Goal: Information Seeking & Learning: Learn about a topic

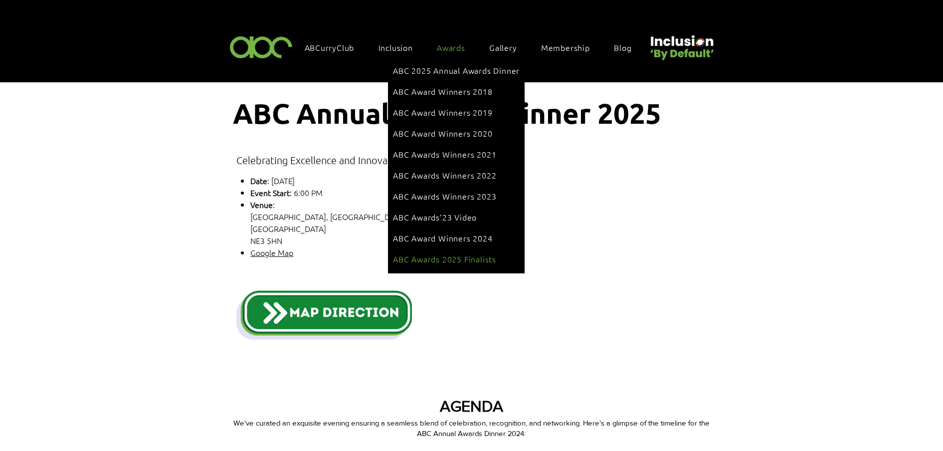
click at [487, 249] on link "ABC Awards 2025 Finalists" at bounding box center [456, 258] width 127 height 19
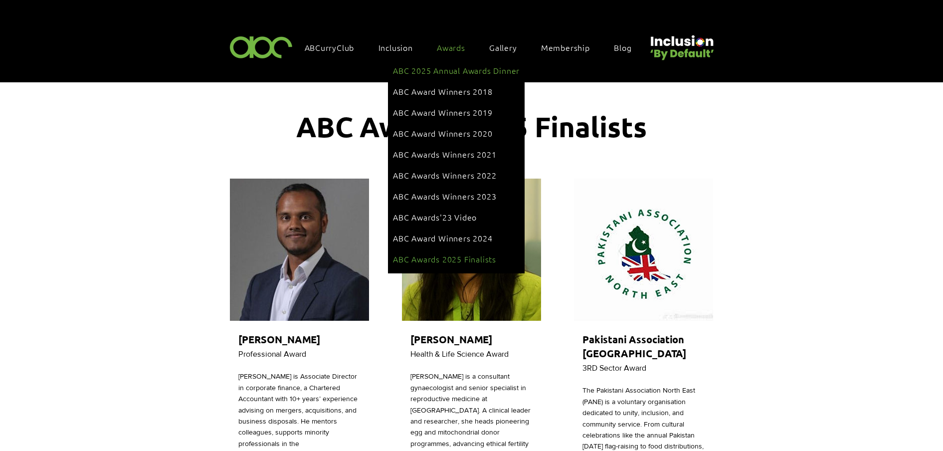
click at [450, 68] on span "ABC 2025 Annual Awards Dinner" at bounding box center [456, 70] width 127 height 11
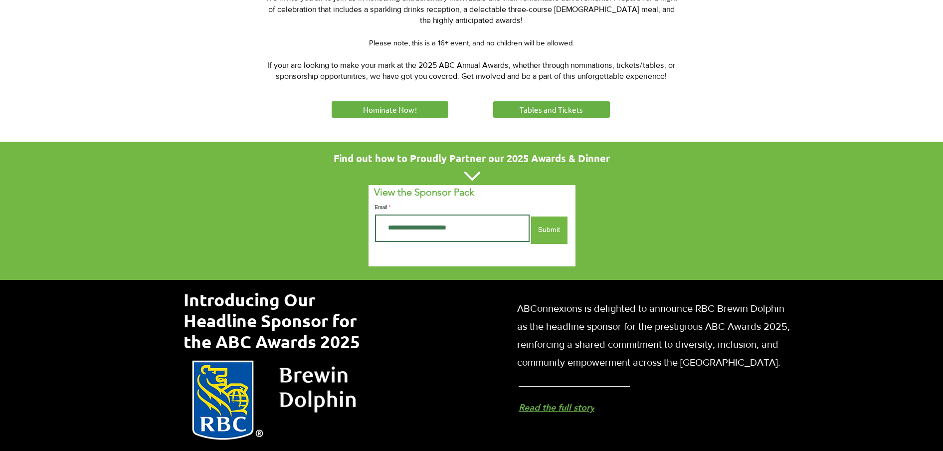
scroll to position [494, 0]
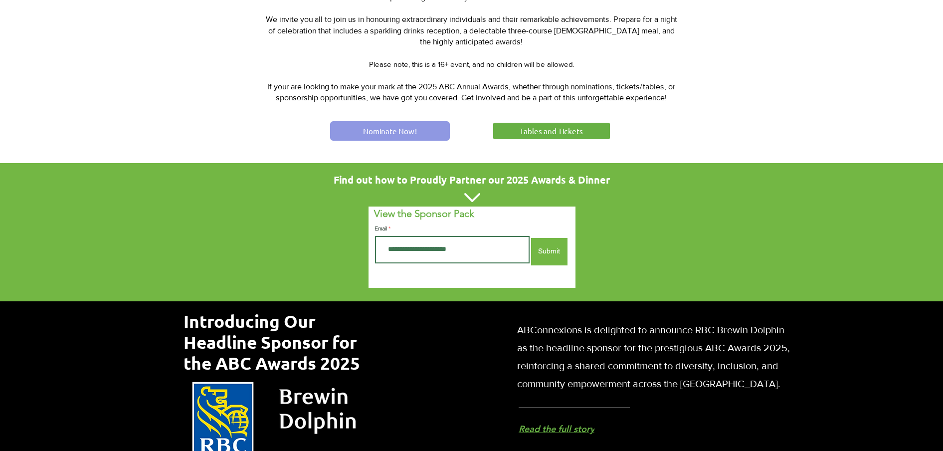
click at [395, 129] on span "Nominate Now!" at bounding box center [390, 131] width 54 height 10
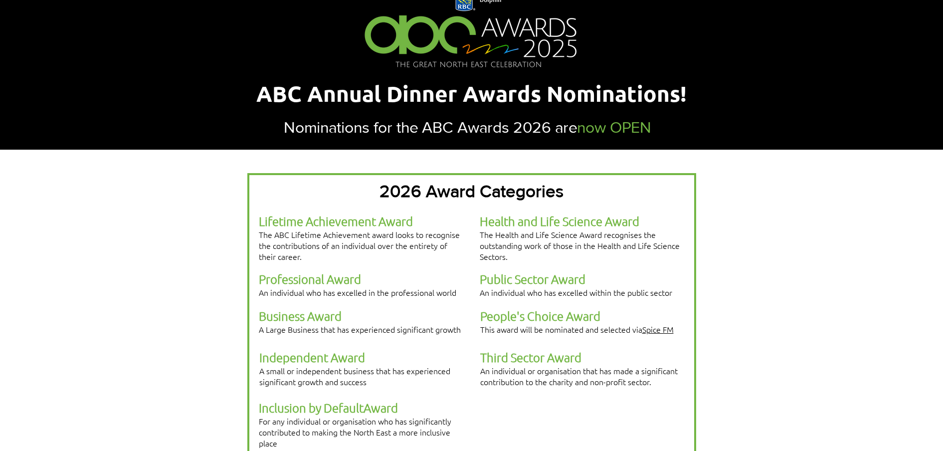
scroll to position [125, 0]
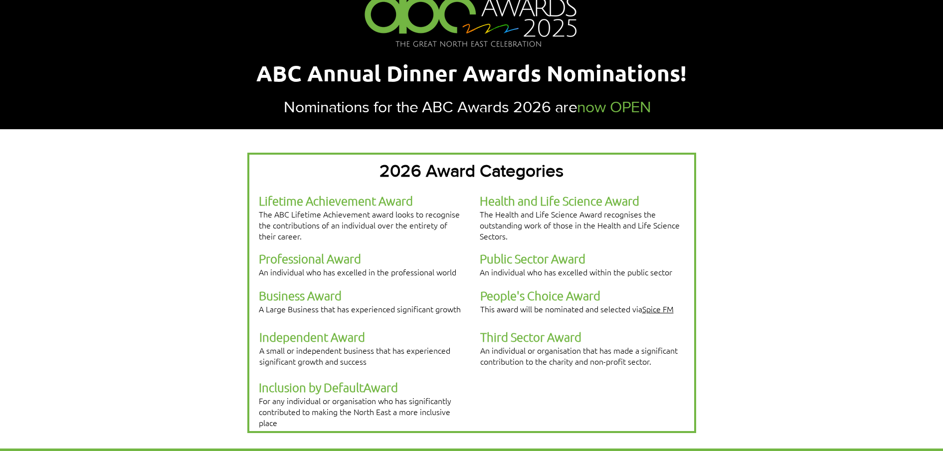
drag, startPoint x: 257, startPoint y: 273, endPoint x: 358, endPoint y: 286, distance: 102.0
click at [358, 286] on div at bounding box center [471, 293] width 449 height 280
drag, startPoint x: 456, startPoint y: 271, endPoint x: 260, endPoint y: 272, distance: 196.5
click at [260, 272] on p "Professional Award An individual who has excelled in the professional world" at bounding box center [361, 264] width 204 height 26
copy span "An individual who has excelled in the professional world"
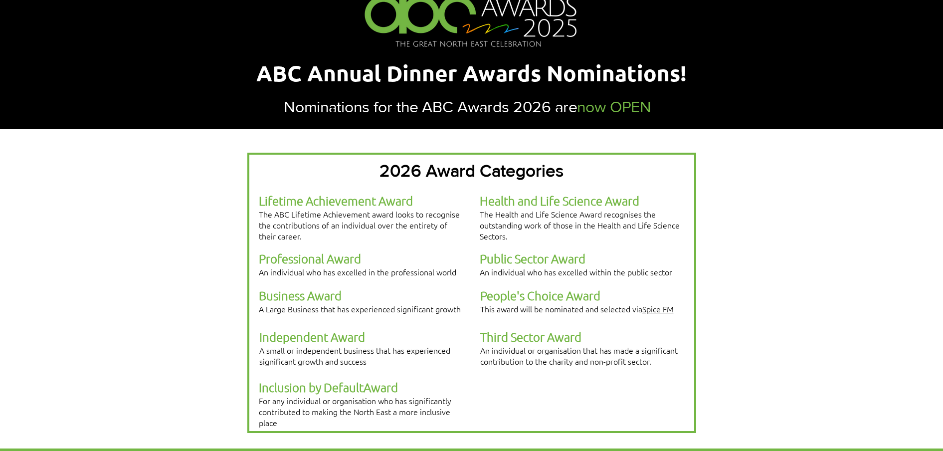
click at [531, 266] on span "Public Sector Award" at bounding box center [533, 258] width 106 height 15
drag, startPoint x: 483, startPoint y: 221, endPoint x: 513, endPoint y: 232, distance: 31.9
click at [513, 231] on span "The Health and Life Science Award recognises the outstanding work of those in t…" at bounding box center [580, 225] width 200 height 33
drag, startPoint x: 513, startPoint y: 232, endPoint x: 522, endPoint y: 243, distance: 14.5
click at [522, 241] on p "Health and Life Science Award The Health and Life Science Award recognises the …" at bounding box center [582, 217] width 204 height 48
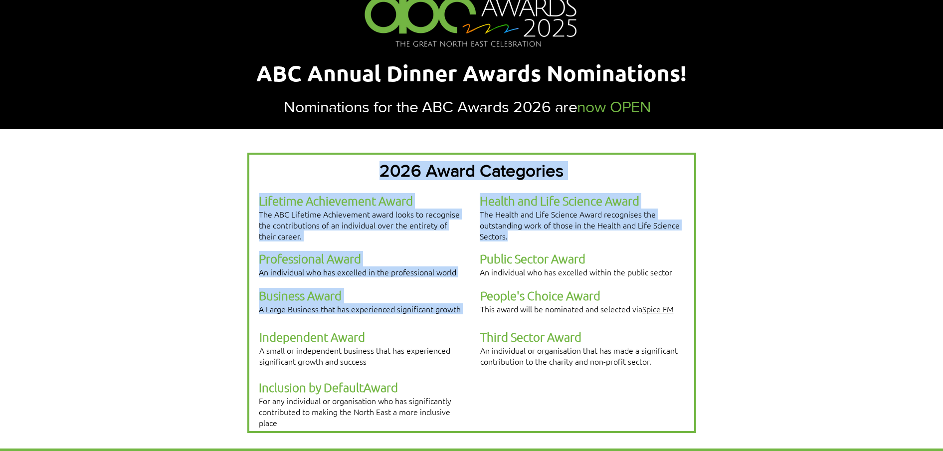
drag, startPoint x: 522, startPoint y: 243, endPoint x: 478, endPoint y: 222, distance: 48.9
click at [478, 222] on div "2026 Award Categories Lifetime Achievement Award The ABC Lifetime Achievement a…" at bounding box center [471, 293] width 449 height 280
click at [482, 224] on span "The Health and Life Science Award recognises the outstanding work of those in t…" at bounding box center [580, 225] width 200 height 33
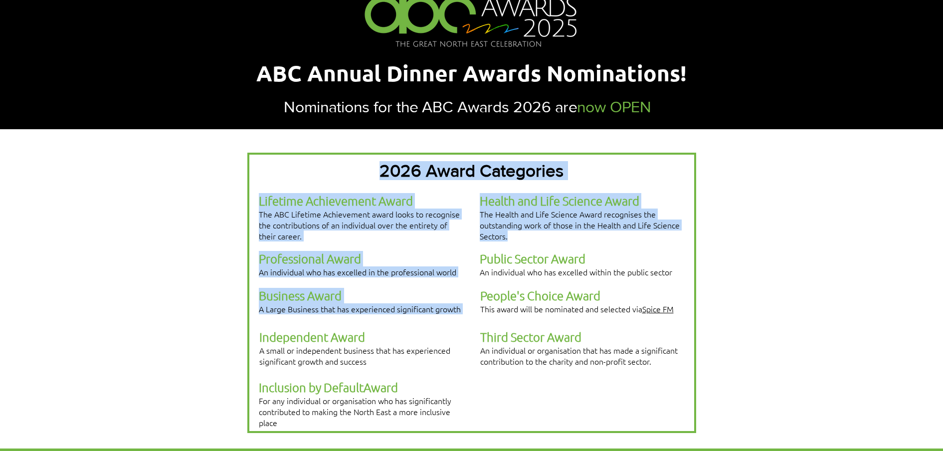
click at [504, 237] on span "The Health and Life Science Award recognises the outstanding work of those in t…" at bounding box center [580, 225] width 200 height 33
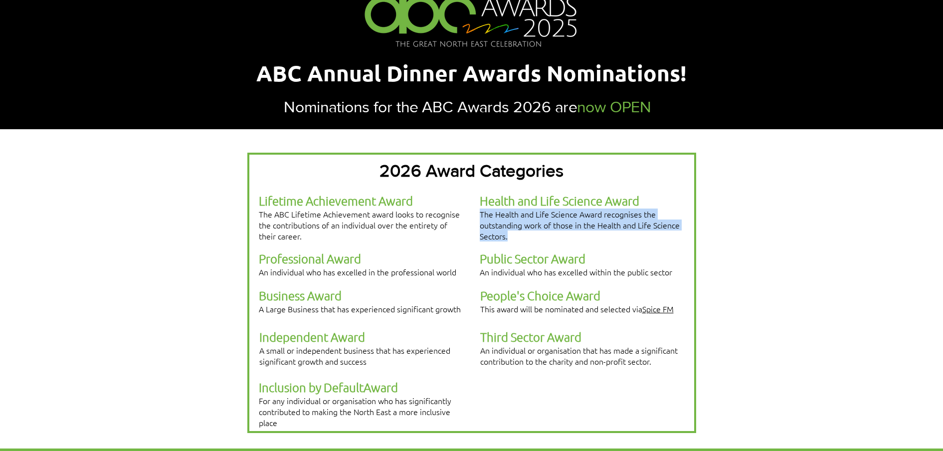
drag, startPoint x: 510, startPoint y: 239, endPoint x: 481, endPoint y: 225, distance: 31.7
click at [481, 225] on p "Health and Life Science Award The Health and Life Science Award recognises the …" at bounding box center [582, 217] width 204 height 48
copy span "The Health and Life Science Award recognises the outstanding work of those in t…"
click at [522, 205] on span "Health and Life Science Award" at bounding box center [560, 200] width 160 height 15
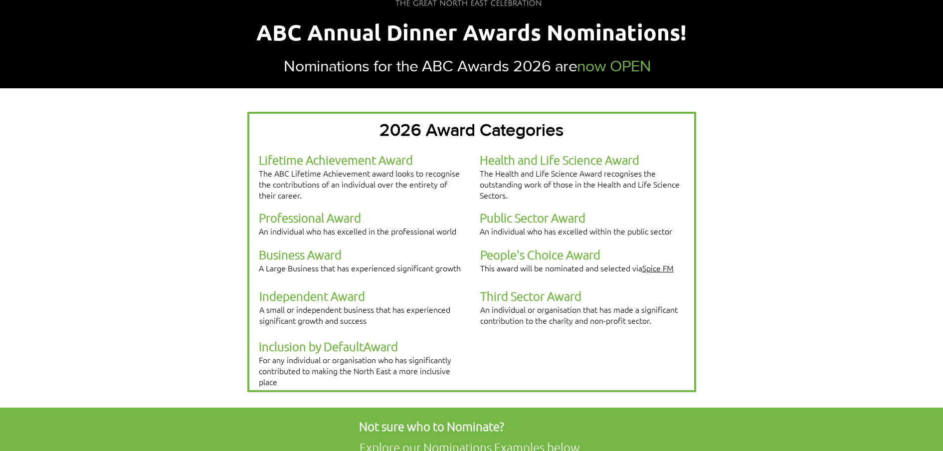
scroll to position [187, 0]
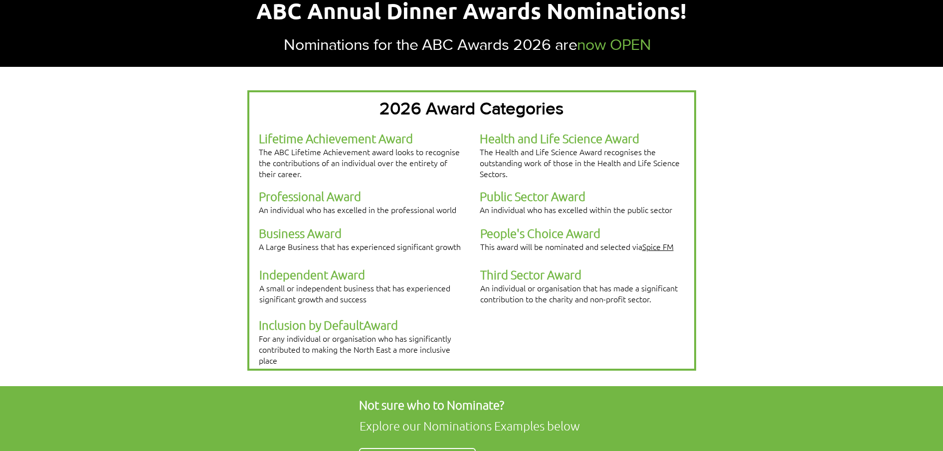
click at [534, 164] on span "The Health and Life Science Award recognises the outstanding work of those in t…" at bounding box center [580, 162] width 200 height 33
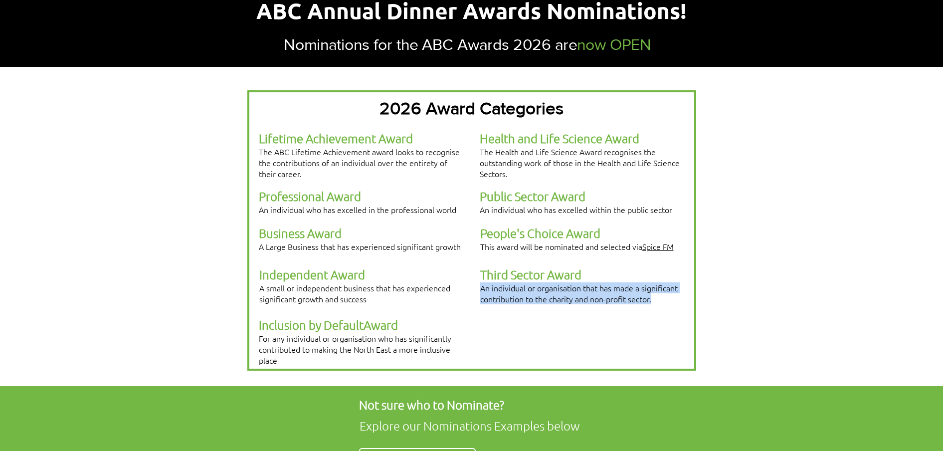
drag, startPoint x: 481, startPoint y: 280, endPoint x: 653, endPoint y: 294, distance: 172.6
click at [653, 294] on p "An individual or organisation that has made a significant contribution to the c…" at bounding box center [582, 293] width 204 height 22
copy span "An individual or organisation that has made a significant contribution to the c…"
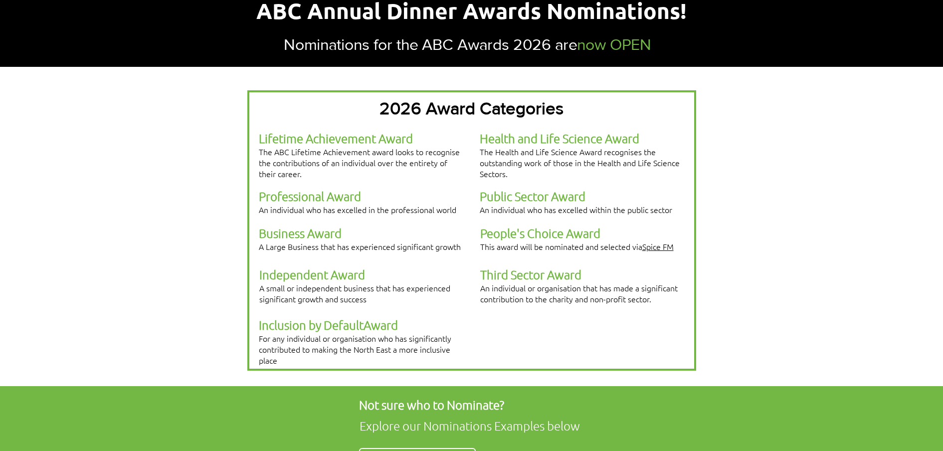
click at [273, 186] on div at bounding box center [471, 230] width 449 height 280
drag, startPoint x: 260, startPoint y: 279, endPoint x: 369, endPoint y: 293, distance: 109.6
click at [369, 293] on p "Independent Award A small or independent business that has experienced signific…" at bounding box center [361, 285] width 204 height 37
copy span "A small or independent business that has experienced significant growth and suc…"
click at [343, 252] on div at bounding box center [471, 230] width 449 height 280
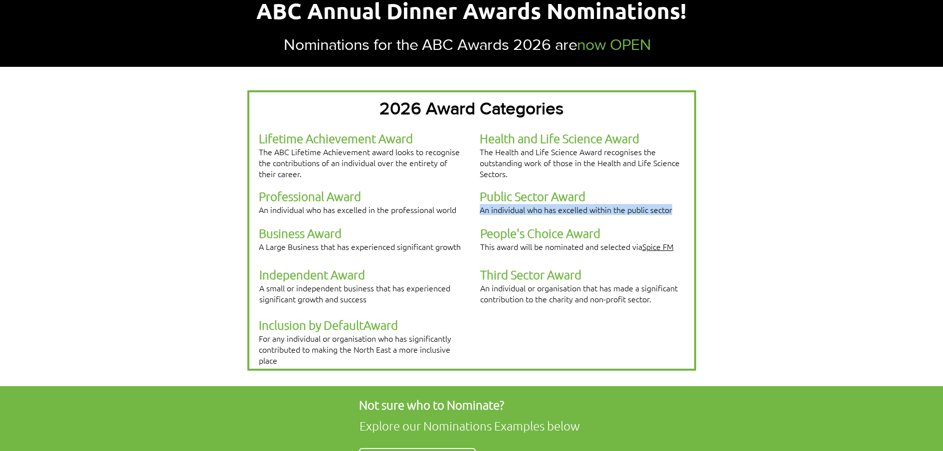
drag, startPoint x: 481, startPoint y: 210, endPoint x: 675, endPoint y: 213, distance: 194.1
click at [675, 213] on p "Public Sector Award An individual who has excelled within the public sector" at bounding box center [582, 202] width 204 height 26
copy span "An individual who has excelled within the public sector"
click at [524, 179] on p "Health and Life Science Award The Health and Life Science Award recognises the …" at bounding box center [582, 155] width 204 height 48
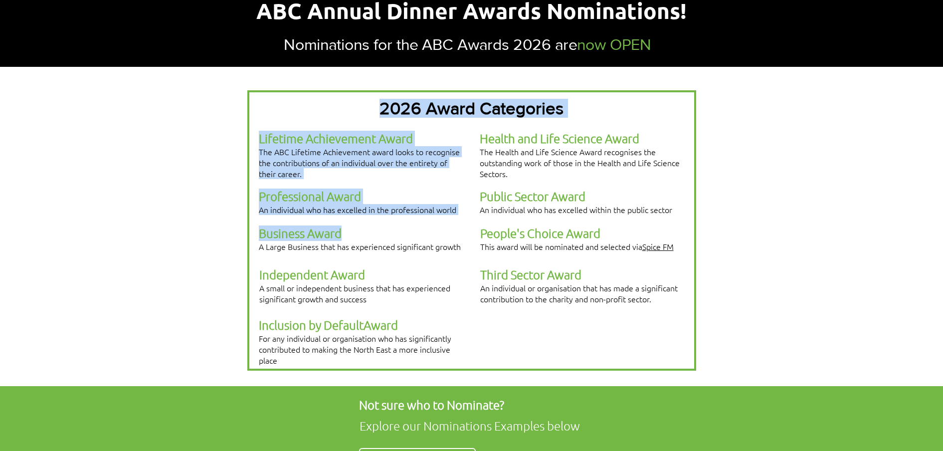
drag, startPoint x: 261, startPoint y: 245, endPoint x: 437, endPoint y: 258, distance: 176.6
click at [437, 258] on div "2026 Award Categories Lifetime Achievement Award The ABC Lifetime Achievement a…" at bounding box center [471, 230] width 449 height 280
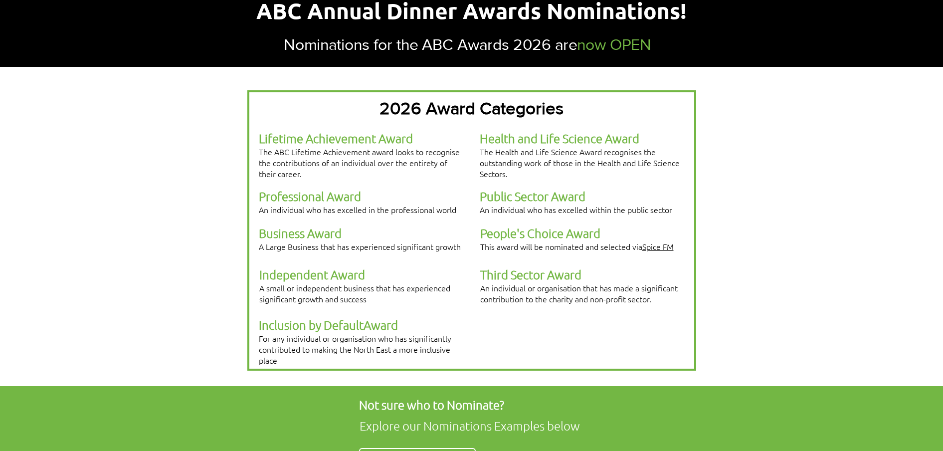
drag, startPoint x: 437, startPoint y: 258, endPoint x: 451, endPoint y: 248, distance: 16.9
click at [451, 248] on span "A Large Business that has experienced significant growth" at bounding box center [360, 246] width 202 height 11
click at [457, 246] on span "A Large Business that has experienced significant growth" at bounding box center [360, 246] width 202 height 11
drag, startPoint x: 458, startPoint y: 245, endPoint x: 259, endPoint y: 247, distance: 199.0
click at [259, 247] on span "A Large Business that has experienced significant growth" at bounding box center [360, 246] width 202 height 11
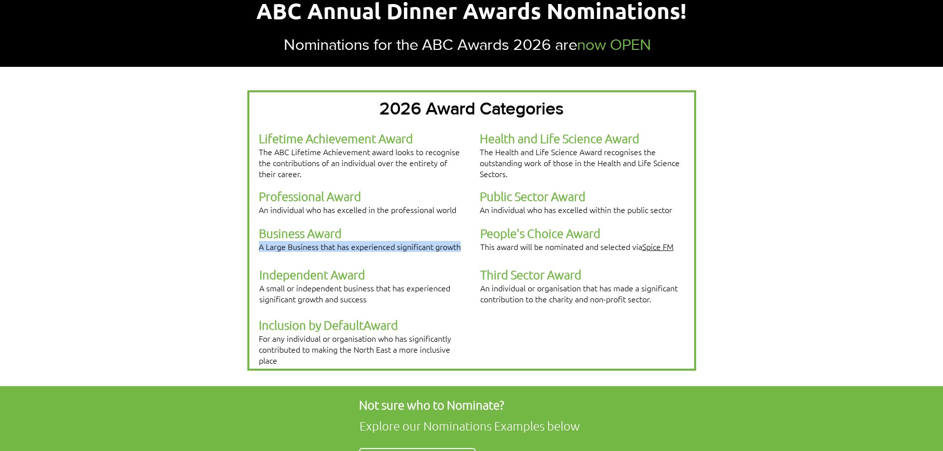
copy span "A Large Business that has experienced significant growth"
click at [330, 202] on span "Professional Award" at bounding box center [310, 196] width 102 height 15
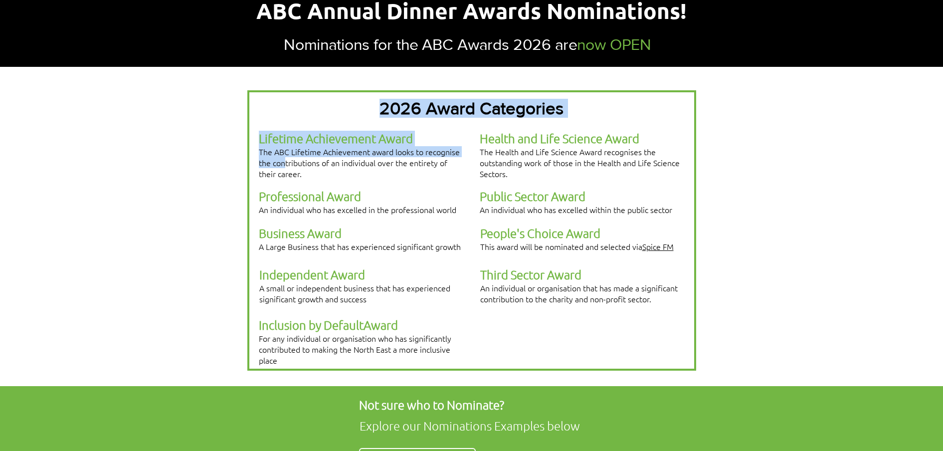
drag, startPoint x: 256, startPoint y: 160, endPoint x: 286, endPoint y: 169, distance: 31.2
click at [286, 169] on div "2026 Award Categories Lifetime Achievement Award The ABC Lifetime Achievement a…" at bounding box center [471, 230] width 449 height 280
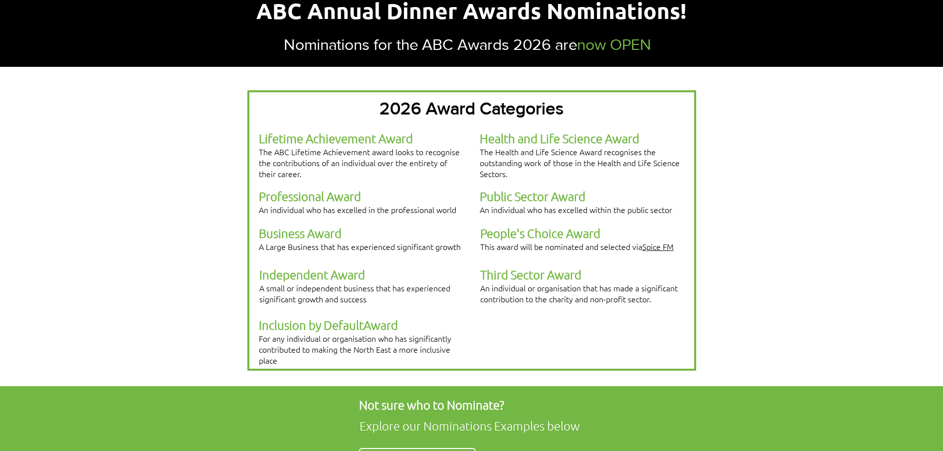
drag, startPoint x: 286, startPoint y: 169, endPoint x: 308, endPoint y: 181, distance: 24.8
click at [308, 179] on p "Lifetime Achievement Award The ABC Lifetime Achievement award looks to recognis…" at bounding box center [361, 155] width 204 height 48
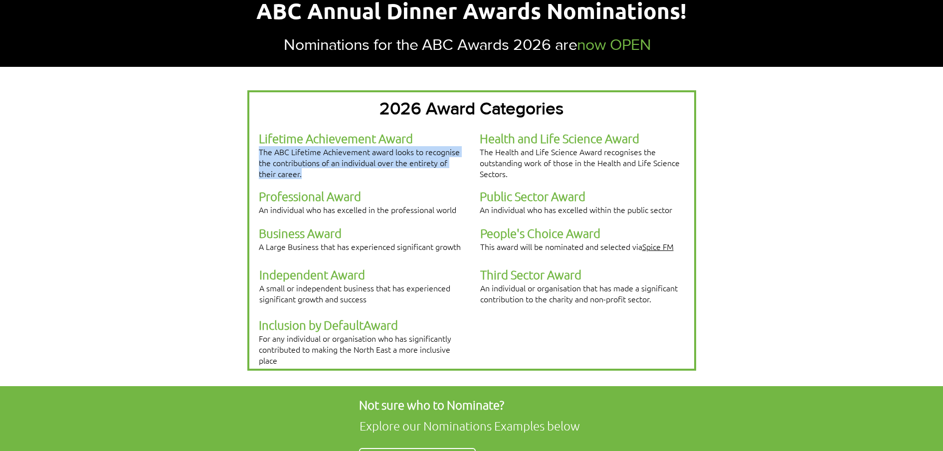
drag, startPoint x: 308, startPoint y: 181, endPoint x: 260, endPoint y: 165, distance: 50.5
click at [260, 165] on p "Lifetime Achievement Award The ABC Lifetime Achievement award looks to recognis…" at bounding box center [361, 155] width 204 height 48
copy span "The ABC Lifetime Achievement award looks to recognise the contributions of an i…"
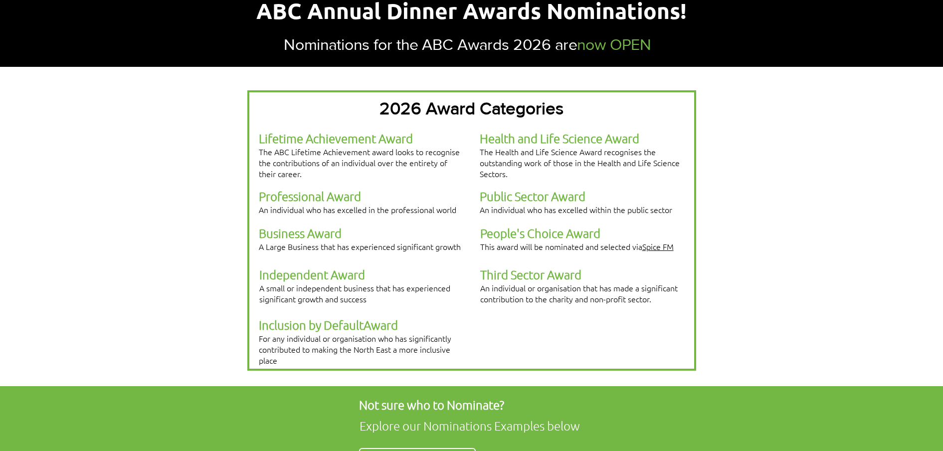
click at [559, 108] on div at bounding box center [471, 230] width 449 height 280
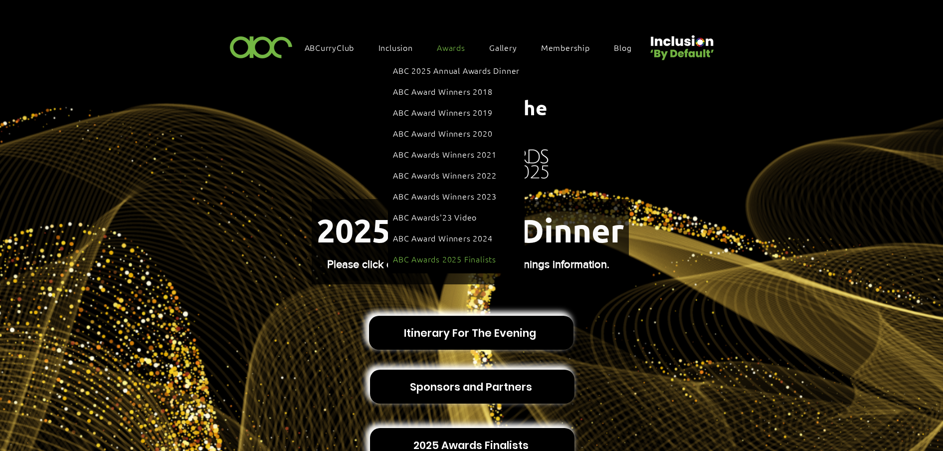
click at [443, 253] on span "ABC Awards 2025 Finalists" at bounding box center [444, 258] width 103 height 11
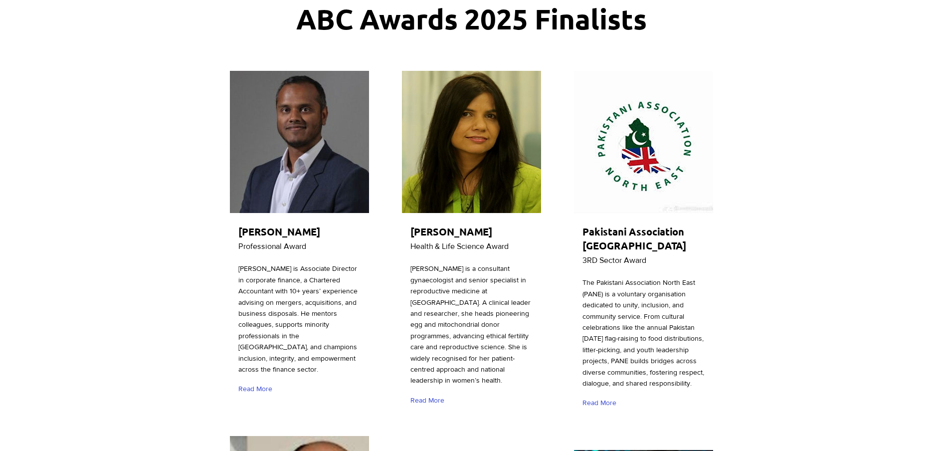
scroll to position [125, 0]
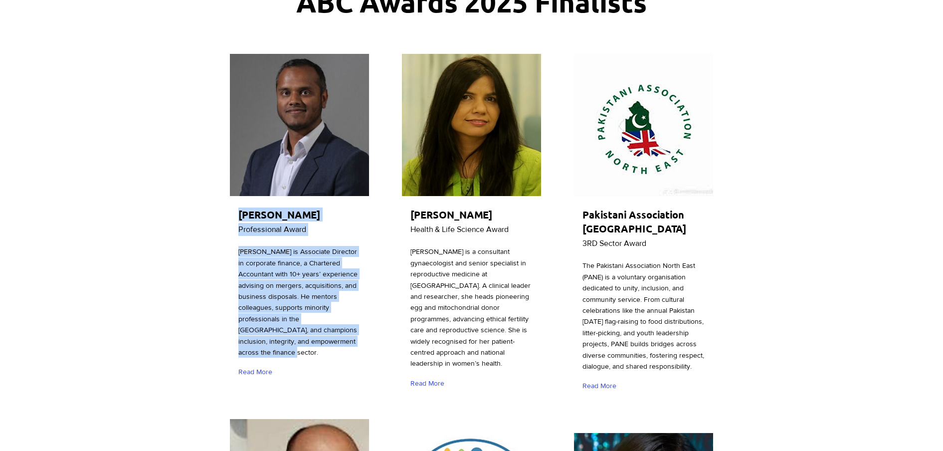
drag, startPoint x: 263, startPoint y: 218, endPoint x: 297, endPoint y: 352, distance: 138.4
click at [297, 352] on div "Mohammed Miah Professional Award Mohammed Miah is Associate Director in corpora…" at bounding box center [299, 219] width 142 height 335
copy div "Mohammed Miah Professional Award Mohammed Miah is Associate Director in corpora…"
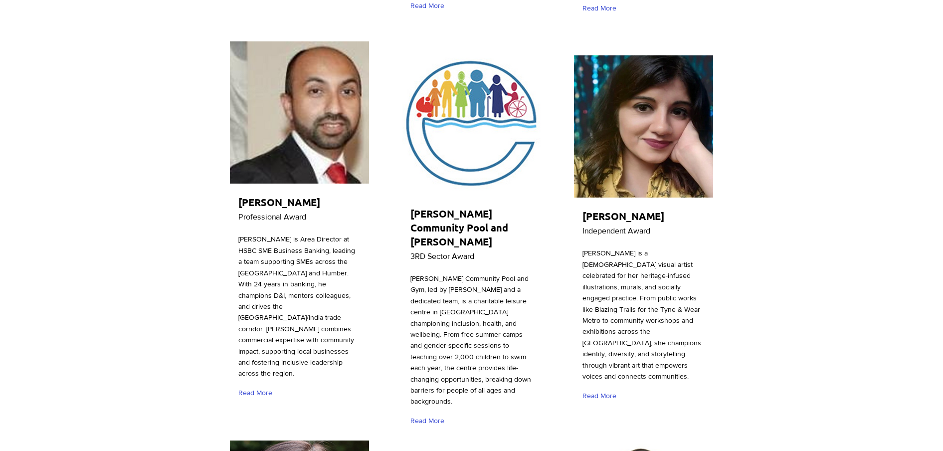
scroll to position [561, 0]
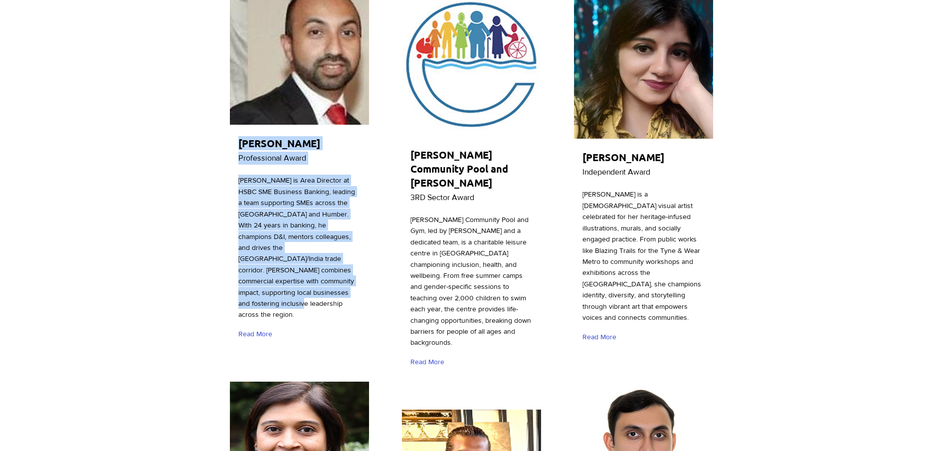
drag, startPoint x: 238, startPoint y: 142, endPoint x: 348, endPoint y: 283, distance: 179.1
click at [348, 283] on div "Jerry Arneja Professional Award Jerry Arneja is Area Director at HSBC SME Busin…" at bounding box center [299, 165] width 142 height 369
copy div "Jerry Arneja Professional Award Jerry Arneja is Area Director at HSBC SME Busin…"
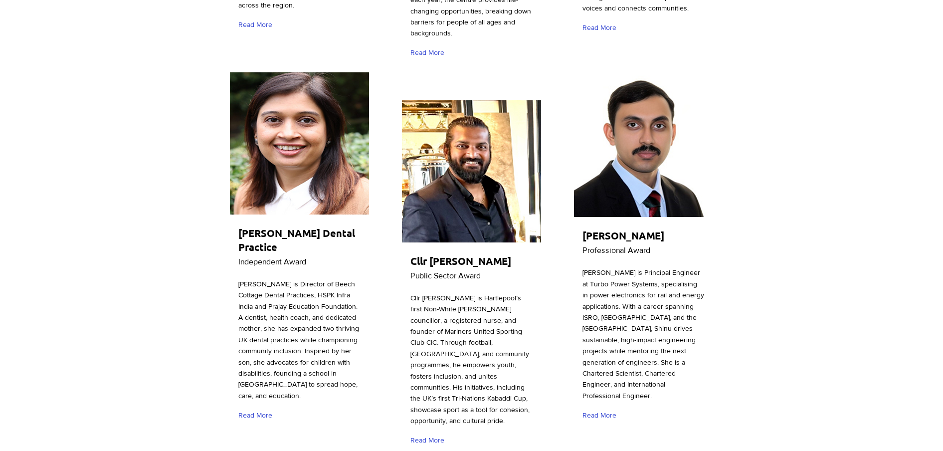
scroll to position [873, 0]
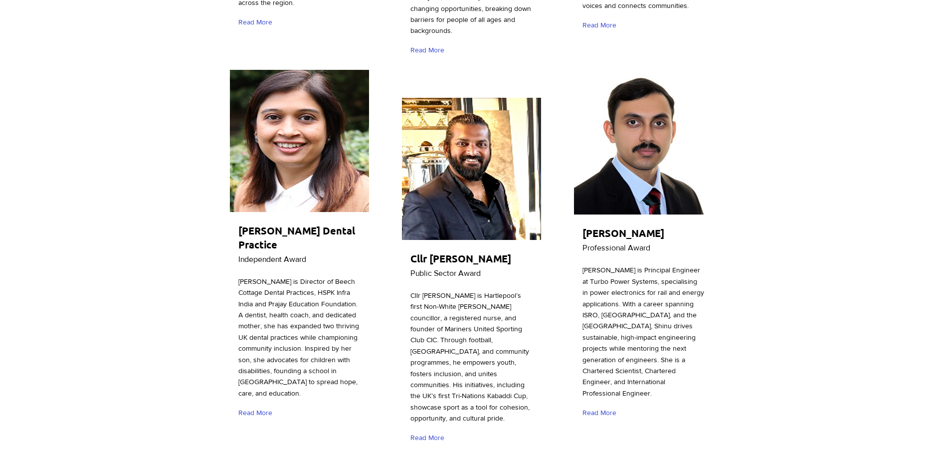
drag, startPoint x: 579, startPoint y: 224, endPoint x: 698, endPoint y: 386, distance: 200.5
click at [698, 386] on div at bounding box center [644, 249] width 142 height 358
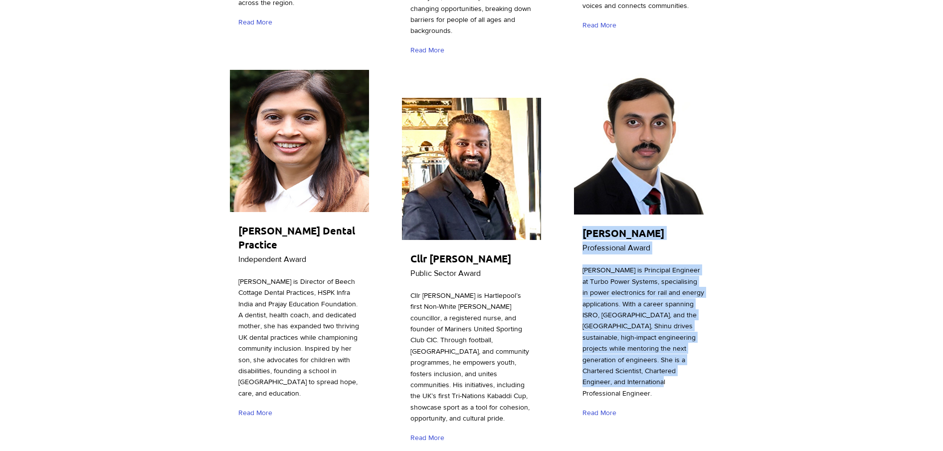
drag, startPoint x: 620, startPoint y: 378, endPoint x: 574, endPoint y: 234, distance: 150.5
click at [574, 234] on div "Shinu Yohannan Professional Award Shinu Yohannan is Principal Engineer at Turbo…" at bounding box center [644, 249] width 142 height 358
copy div "Shinu Yohannan Professional Award Shinu Yohannan is Principal Engineer at Turbo…"
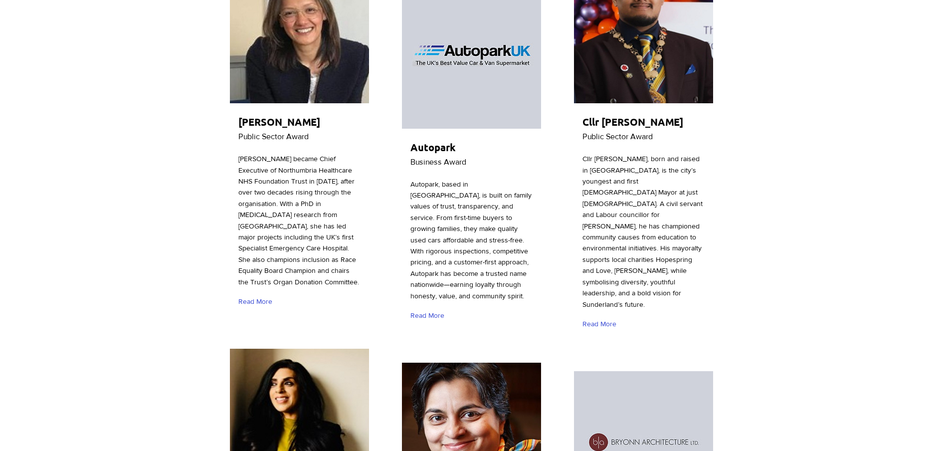
scroll to position [1621, 0]
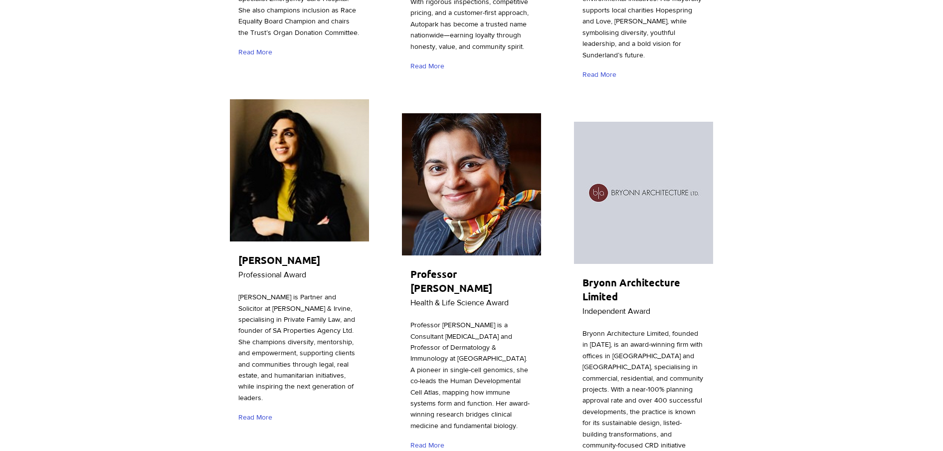
drag, startPoint x: 236, startPoint y: 216, endPoint x: 362, endPoint y: 339, distance: 176.0
click at [362, 339] on div at bounding box center [299, 264] width 142 height 335
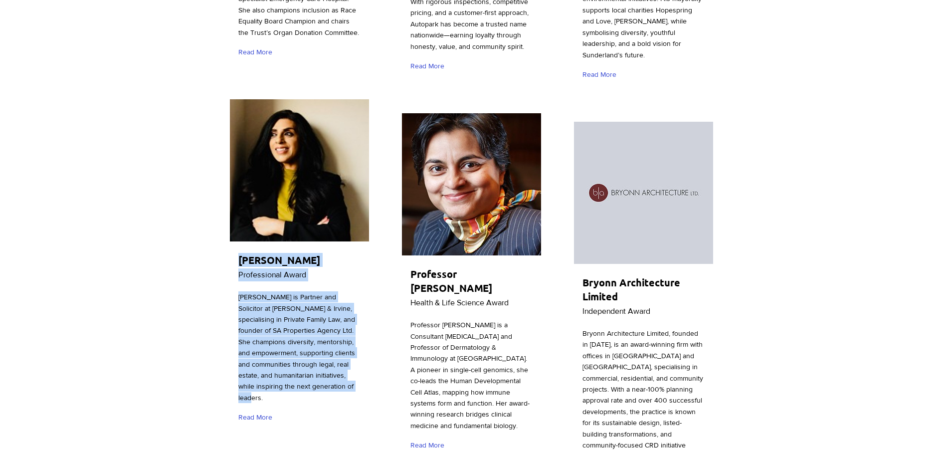
click at [360, 340] on div "Shamin Ali Professional Award Shamin Ali is Partner and Solicitor at Tilly Bail…" at bounding box center [299, 264] width 142 height 335
copy div "Shamin Ali Professional Award Shamin Ali is Partner and Solicitor at Tilly Bail…"
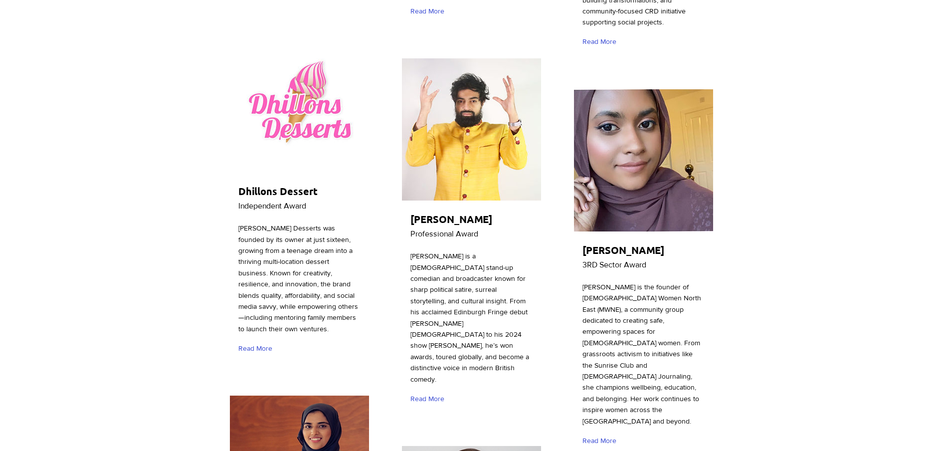
scroll to position [2058, 0]
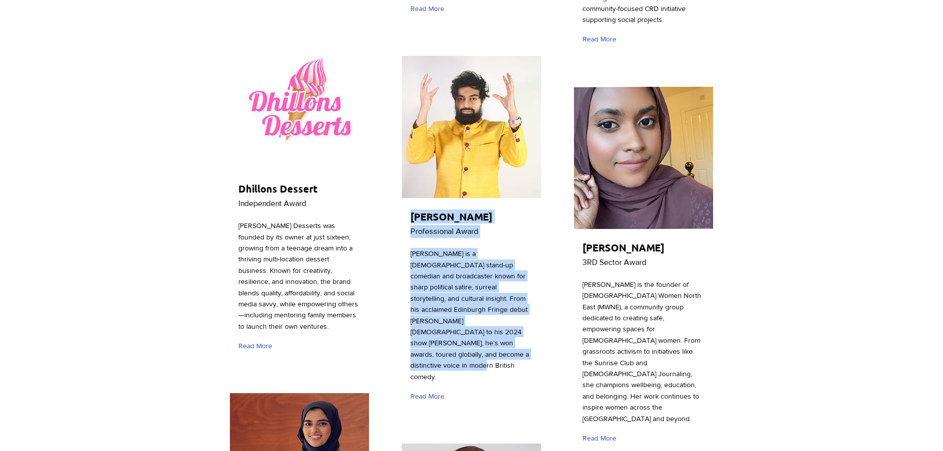
drag, startPoint x: 410, startPoint y: 194, endPoint x: 511, endPoint y: 333, distance: 172.1
click at [511, 333] on div "Raul Kohli Professional Award Raul Kohli is a Newcastle-born stand-up comedian …" at bounding box center [472, 233] width 142 height 358
copy div "Raul Kohli Professional Award Raul Kohli is a Newcastle-born stand-up comedian …"
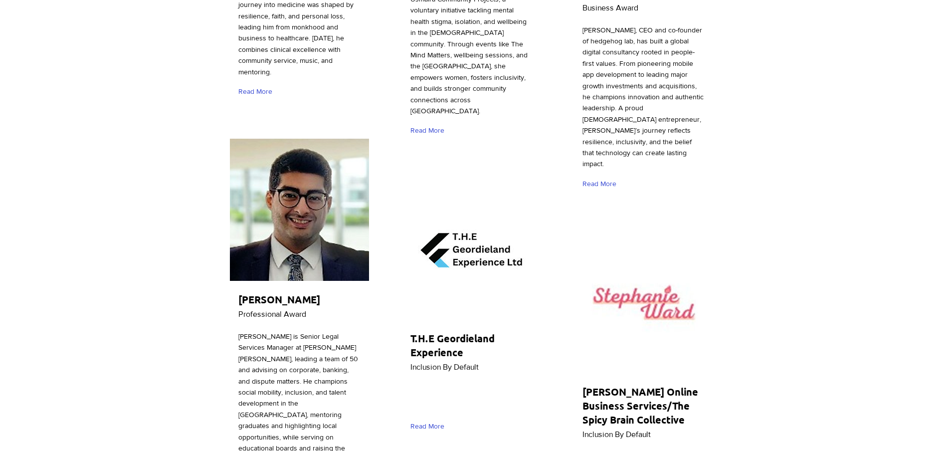
scroll to position [3118, 0]
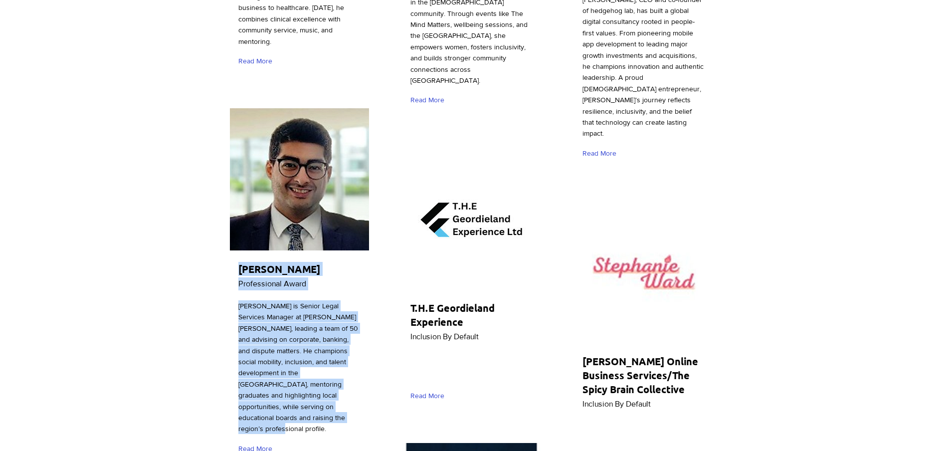
drag, startPoint x: 236, startPoint y: 191, endPoint x: 310, endPoint y: 341, distance: 167.8
click at [310, 341] on div "Rishi Kohli Professional Award Rishi Kohli is Senior Legal Services Manager at …" at bounding box center [299, 285] width 142 height 358
copy div "Rishi Kohli Professional Award Rishi Kohli is Senior Legal Services Manager at …"
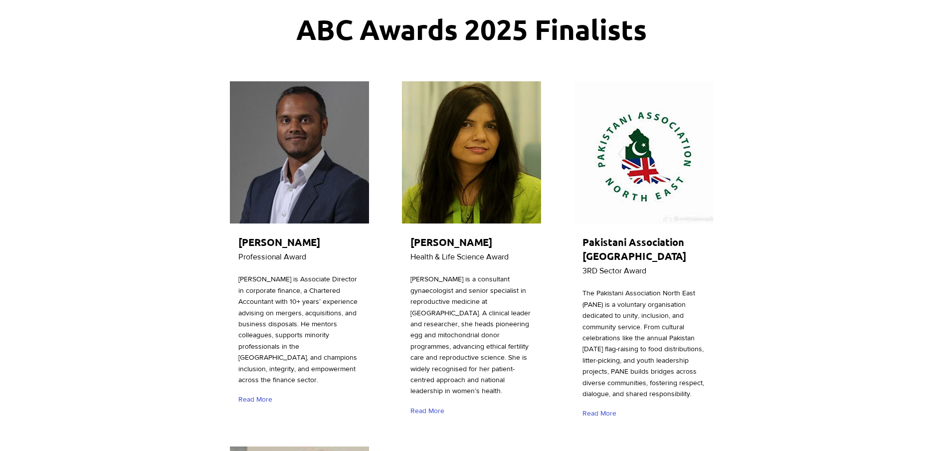
scroll to position [148, 0]
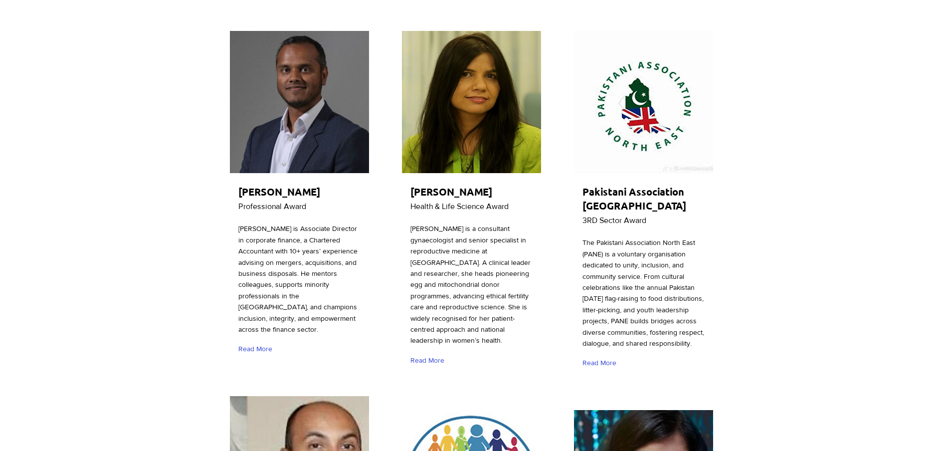
drag, startPoint x: 409, startPoint y: 273, endPoint x: 506, endPoint y: 351, distance: 124.2
click at [506, 351] on div "Dr Meenakshi Choudhary Health & Life Science Award Dr. Meenakshi Choudhary is a…" at bounding box center [472, 202] width 142 height 346
copy div "Dr Meenakshi Choudhary Health & Life Science Award Dr. Meenakshi Choudhary is a…"
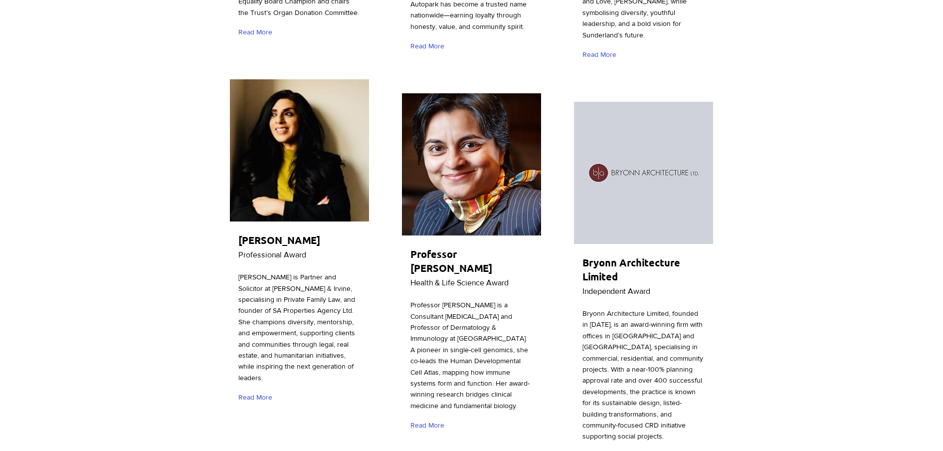
scroll to position [1644, 0]
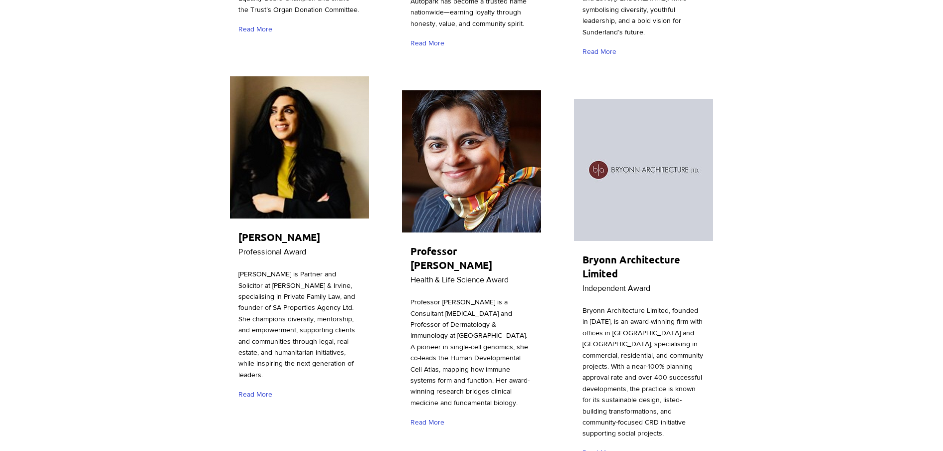
drag, startPoint x: 411, startPoint y: 225, endPoint x: 482, endPoint y: 382, distance: 172.8
click at [482, 382] on div "Professor Muzlifah Haniffa Health & Life Science Award Professor Muzlifah Hanif…" at bounding box center [472, 262] width 142 height 349
copy div "Professor Muzlifah Haniffa Health & Life Science Award Professor Muzlifah Hanif…"
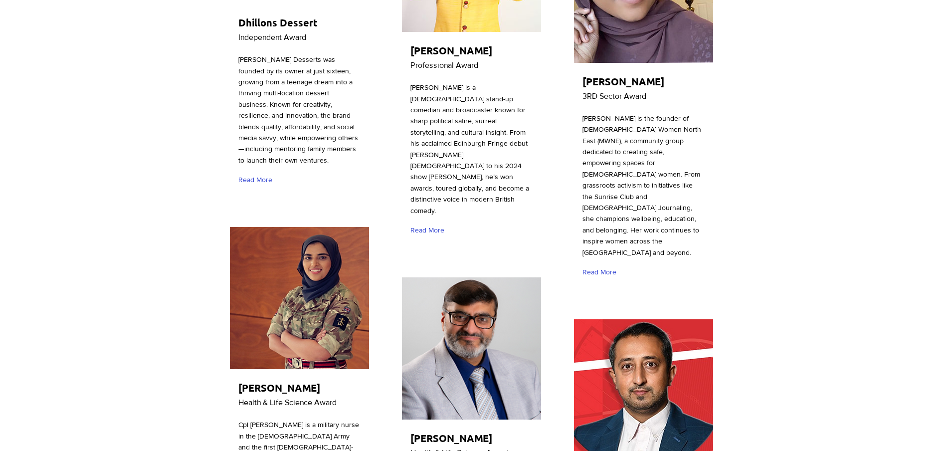
scroll to position [2392, 0]
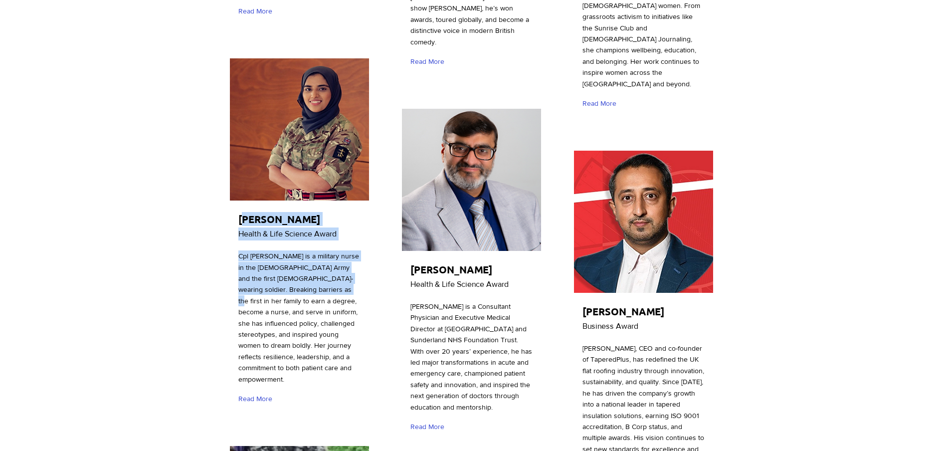
drag, startPoint x: 240, startPoint y: 156, endPoint x: 299, endPoint y: 234, distance: 97.6
click at [299, 234] on div "Iqra Shahzadi Health & Life Science Award Cpl Iqra Shahzadi is a military nurse…" at bounding box center [299, 235] width 142 height 358
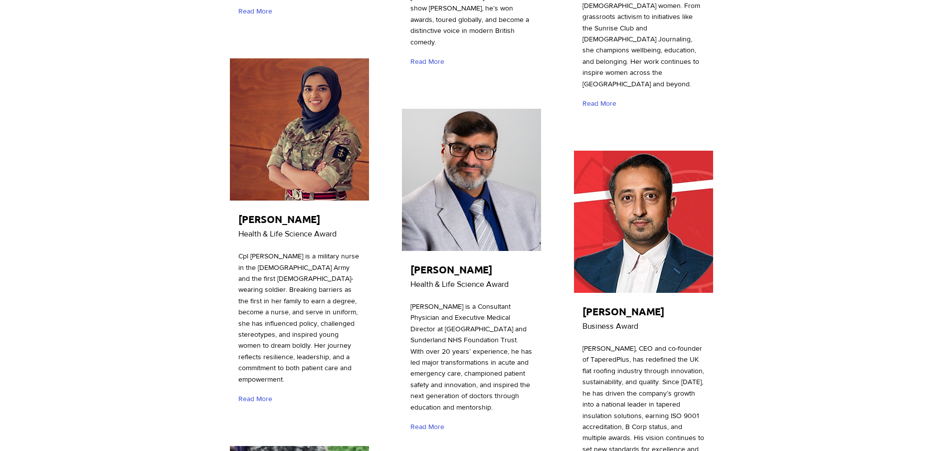
drag, startPoint x: 299, startPoint y: 234, endPoint x: 234, endPoint y: 179, distance: 84.9
click at [234, 179] on div at bounding box center [299, 235] width 142 height 358
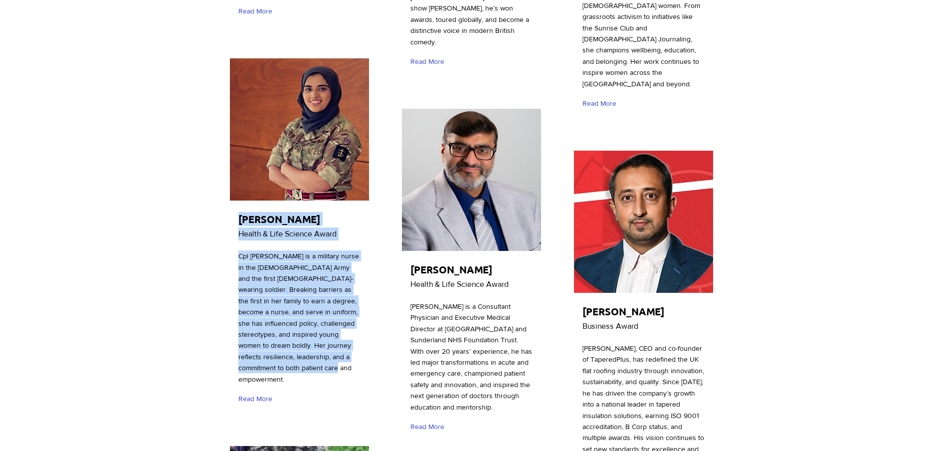
drag, startPoint x: 237, startPoint y: 161, endPoint x: 311, endPoint y: 312, distance: 168.0
click at [311, 312] on div "Iqra Shahzadi Health & Life Science Award Cpl Iqra Shahzadi is a military nurse…" at bounding box center [299, 235] width 142 height 358
copy div "Iqra Shahzadi Health & Life Science Award Cpl Iqra Shahzadi is a military nurse…"
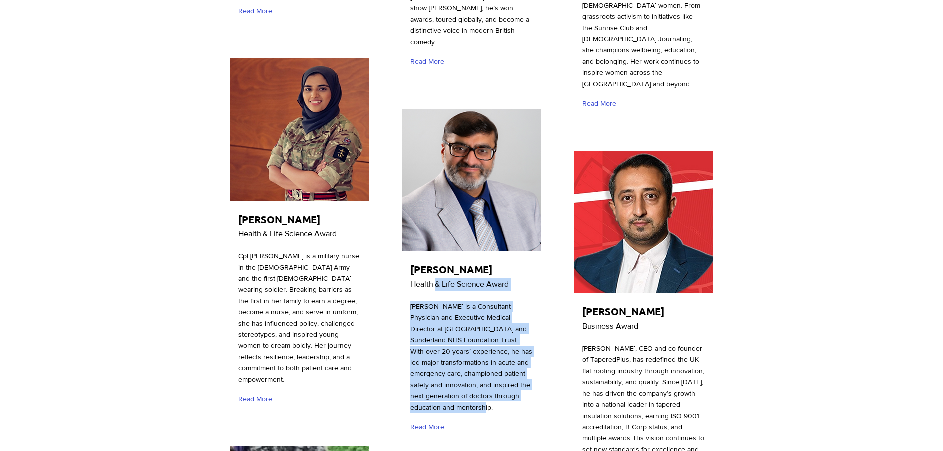
drag, startPoint x: 410, startPoint y: 222, endPoint x: 488, endPoint y: 360, distance: 158.6
click at [488, 360] on div "Dr Shaz Wahid Health & Life Science Award Dr. Shaz Wahid is a Consultant Physic…" at bounding box center [472, 274] width 142 height 335
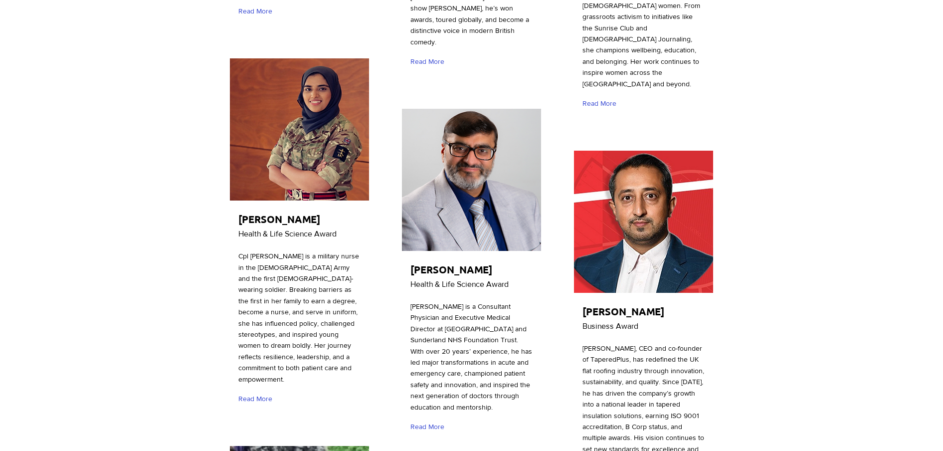
click at [490, 362] on span "[PERSON_NAME] is a Consultant Physician and Executive Medical Director at [GEOG…" at bounding box center [472, 356] width 122 height 109
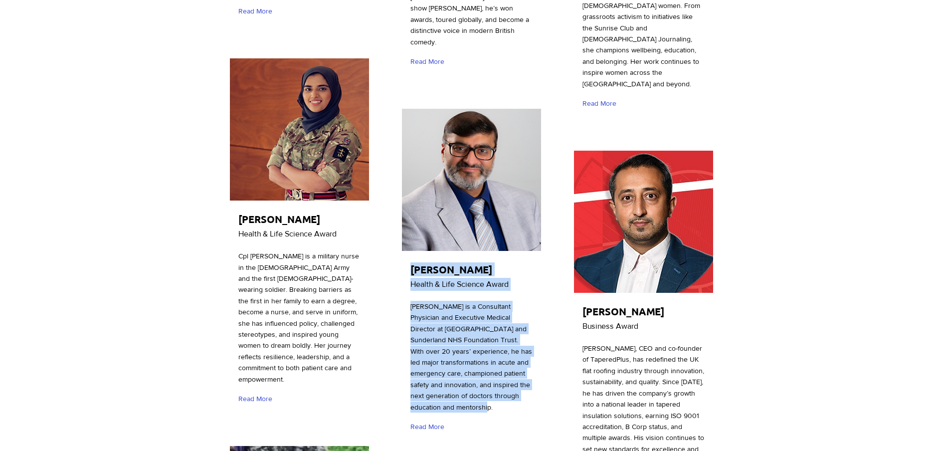
drag, startPoint x: 494, startPoint y: 362, endPoint x: 405, endPoint y: 229, distance: 159.5
click at [405, 229] on div "Dr Shaz Wahid Health & Life Science Award Dr. Shaz Wahid is a Consultant Physic…" at bounding box center [472, 274] width 142 height 335
copy div "Dr Shaz Wahid Health & Life Science Award Dr. Shaz Wahid is a Consultant Physic…"
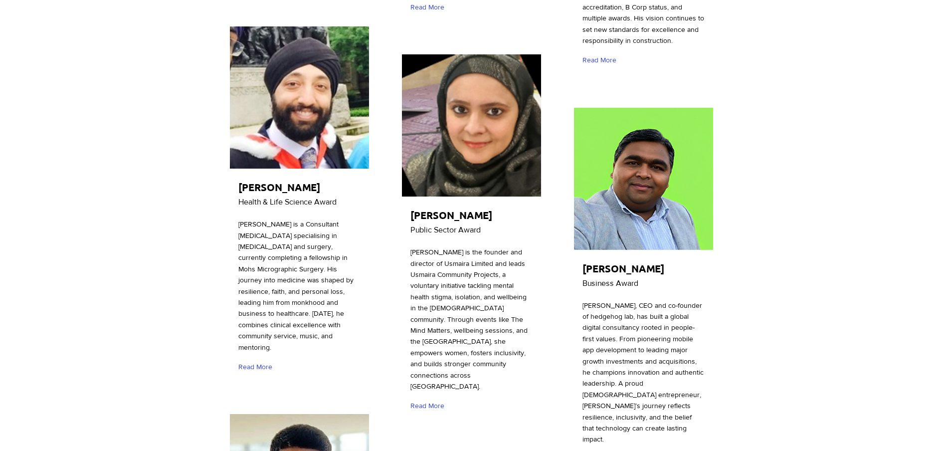
scroll to position [2829, 0]
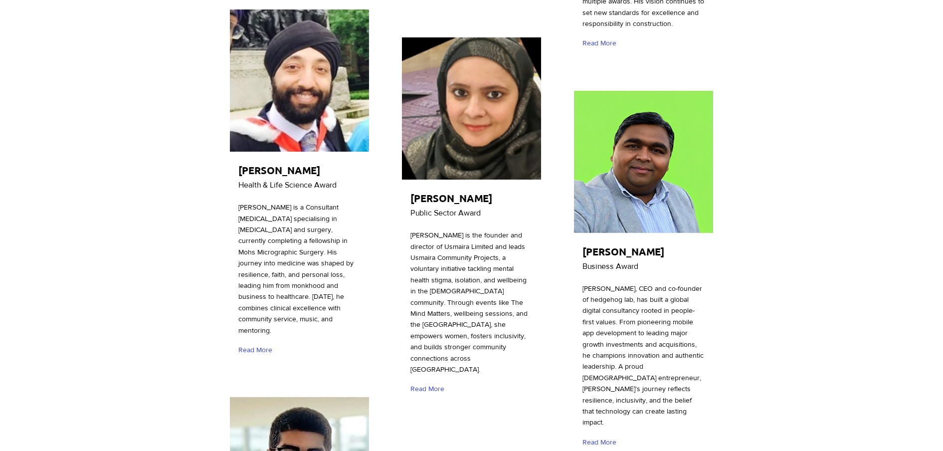
drag, startPoint x: 238, startPoint y: 103, endPoint x: 326, endPoint y: 248, distance: 170.1
click at [326, 248] on div "Dalvir Singh Bajwa Health & Life Science Award Dr. Dalvir Singh Bajwa is a Cons…" at bounding box center [299, 186] width 142 height 358
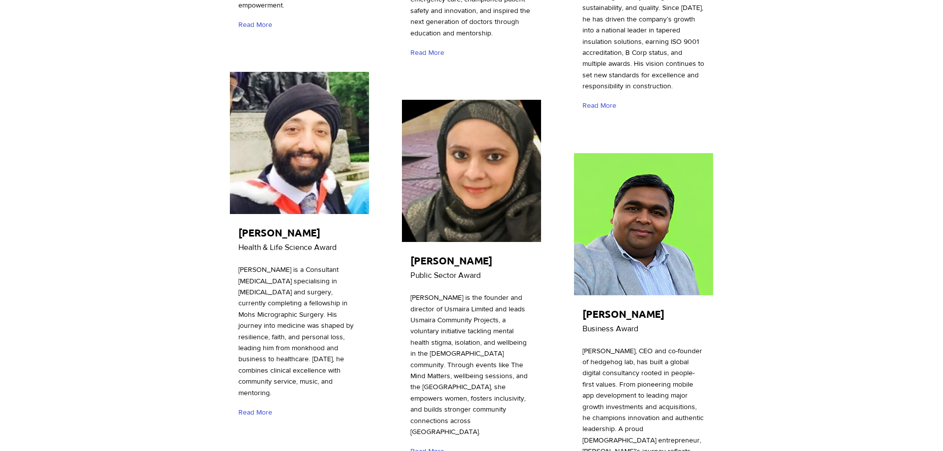
click at [857, 235] on div at bounding box center [471, 105] width 943 height 5578
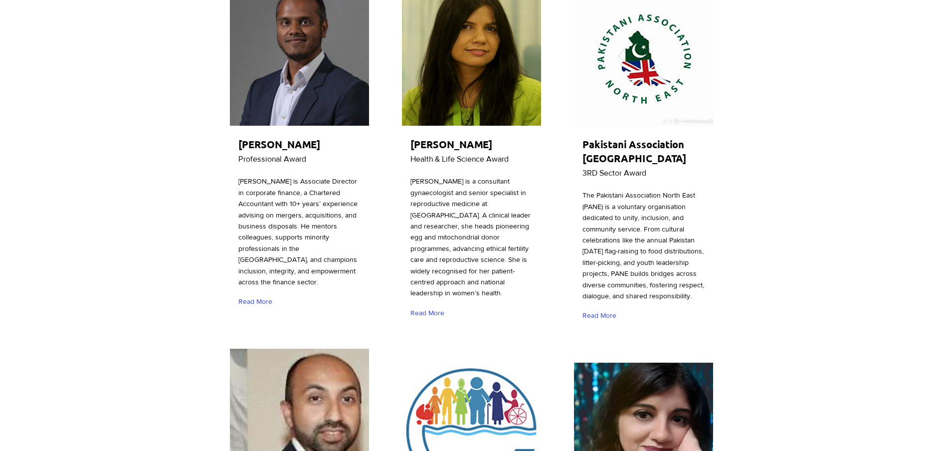
scroll to position [210, 0]
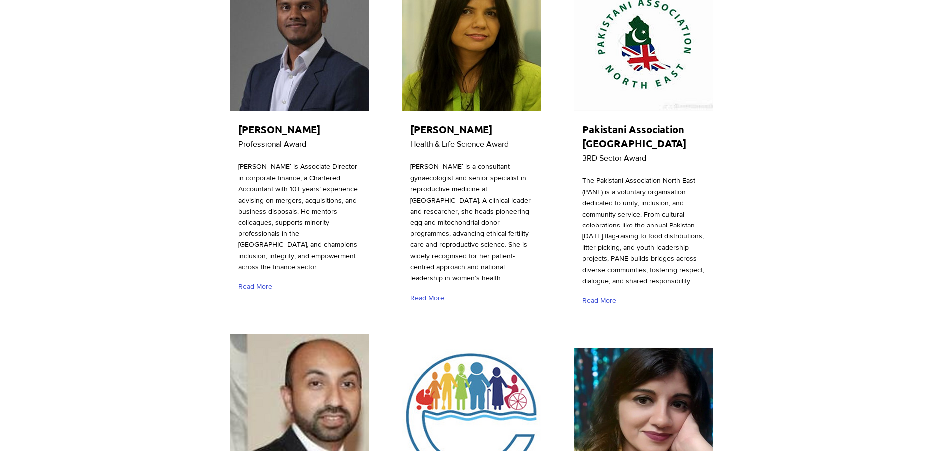
click at [492, 129] on h2 "[PERSON_NAME]" at bounding box center [469, 129] width 117 height 14
drag, startPoint x: 583, startPoint y: 129, endPoint x: 632, endPoint y: 292, distance: 171.0
click at [632, 292] on div "Pakistani Association North East 3RD Sector Award The Pakistani Association Nor…" at bounding box center [644, 141] width 142 height 349
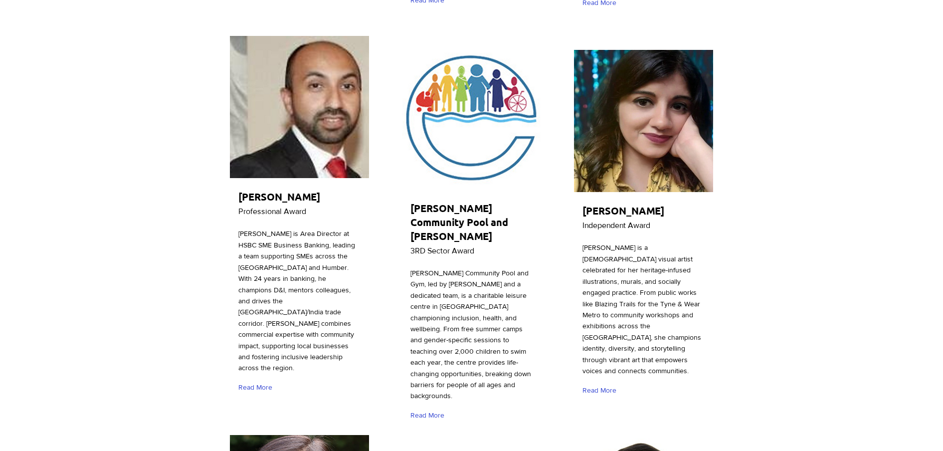
scroll to position [584, 0]
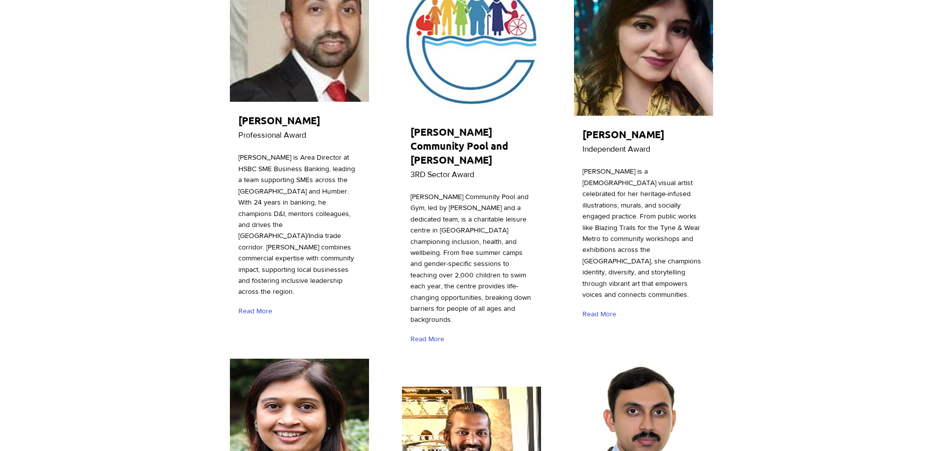
drag, startPoint x: 417, startPoint y: 145, endPoint x: 495, endPoint y: 315, distance: 186.8
click at [495, 315] on div at bounding box center [472, 162] width 142 height 386
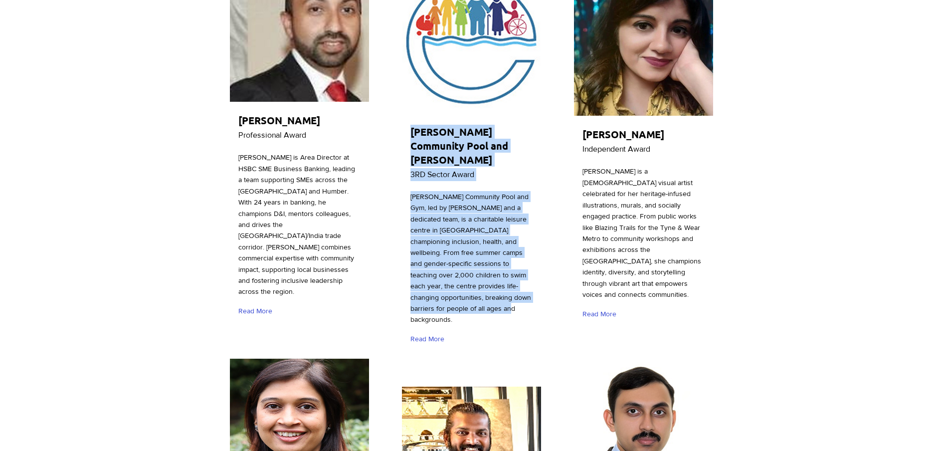
drag, startPoint x: 488, startPoint y: 302, endPoint x: 410, endPoint y: 147, distance: 174.0
click at [410, 147] on div "Elswick Community Pool and Gym-Rashida Ahmed 3RD Sector Award Elswick Community…" at bounding box center [472, 162] width 142 height 386
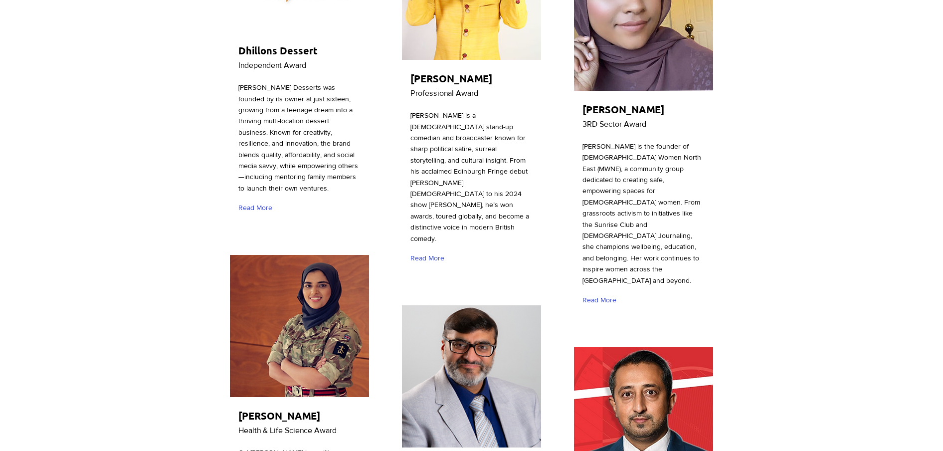
scroll to position [2205, 0]
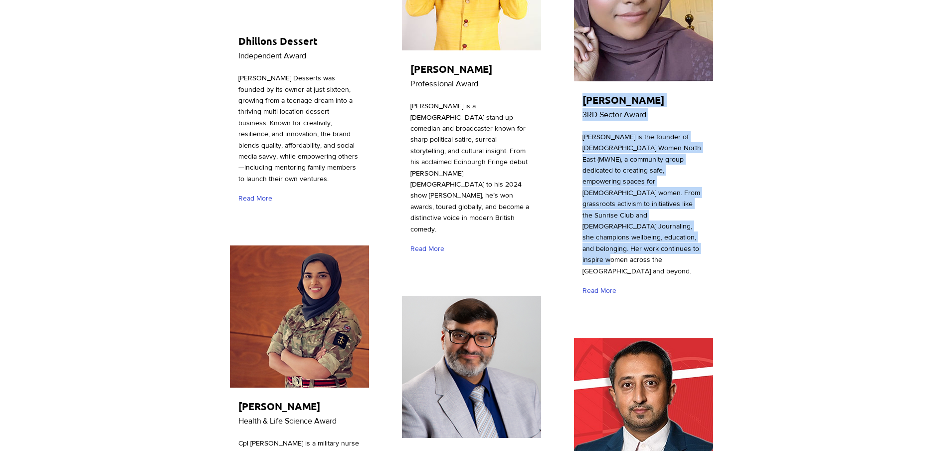
drag, startPoint x: 582, startPoint y: 50, endPoint x: 697, endPoint y: 196, distance: 185.7
click at [697, 196] on div "Shummi Shah 3RD Sector Award Shummi Shah is the founder of Muslim Women North E…" at bounding box center [644, 121] width 142 height 369
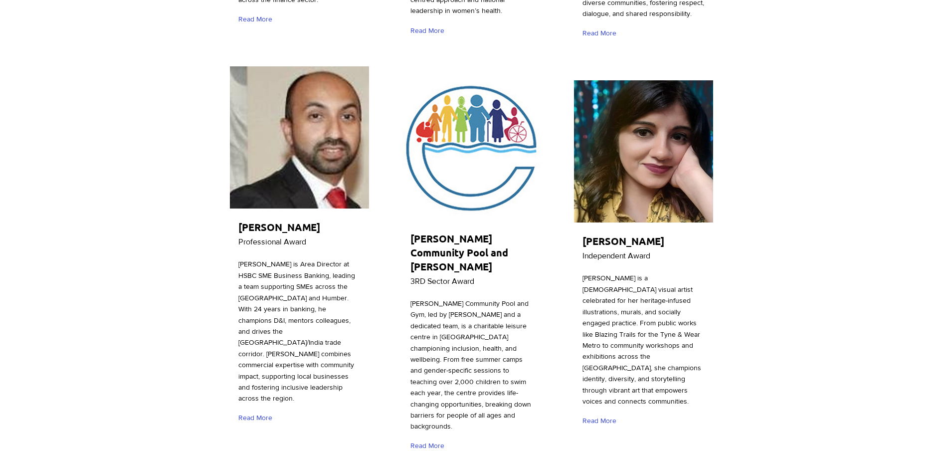
scroll to position [561, 0]
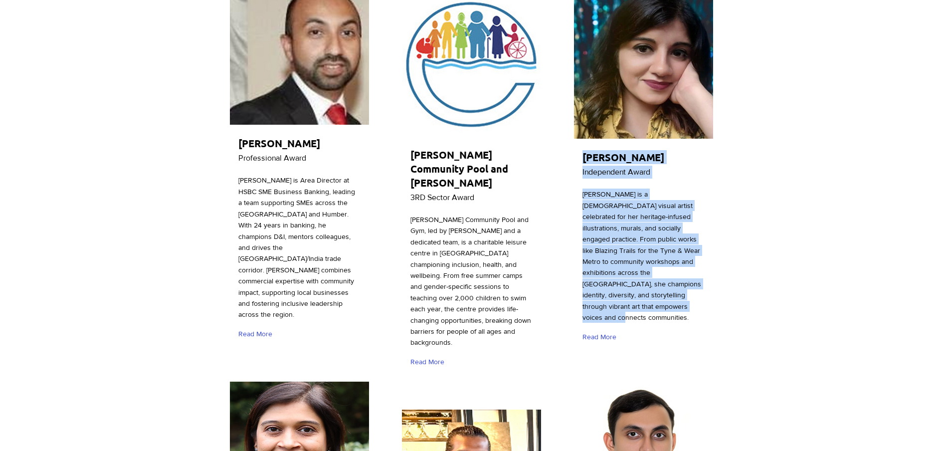
drag, startPoint x: 576, startPoint y: 163, endPoint x: 640, endPoint y: 318, distance: 167.9
click at [640, 318] on div "Sofia Barton Independent Award Sofia Barton is a Newcastle-based visual artist …" at bounding box center [644, 174] width 142 height 358
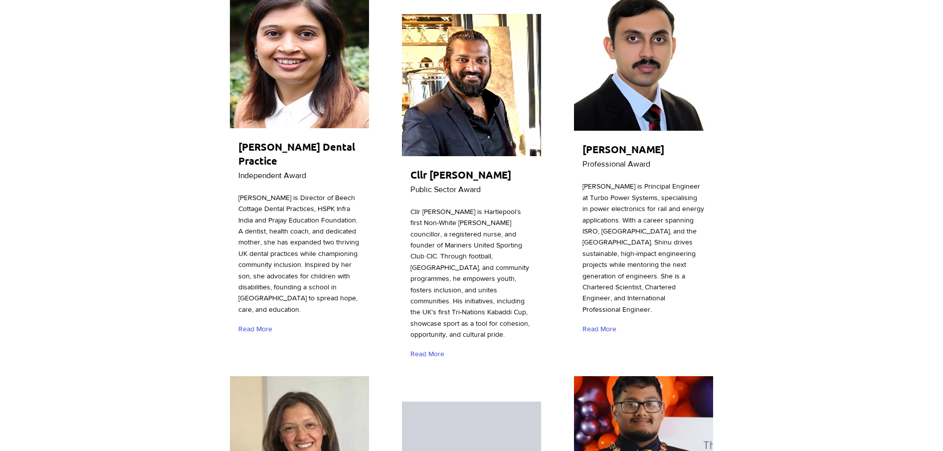
scroll to position [935, 0]
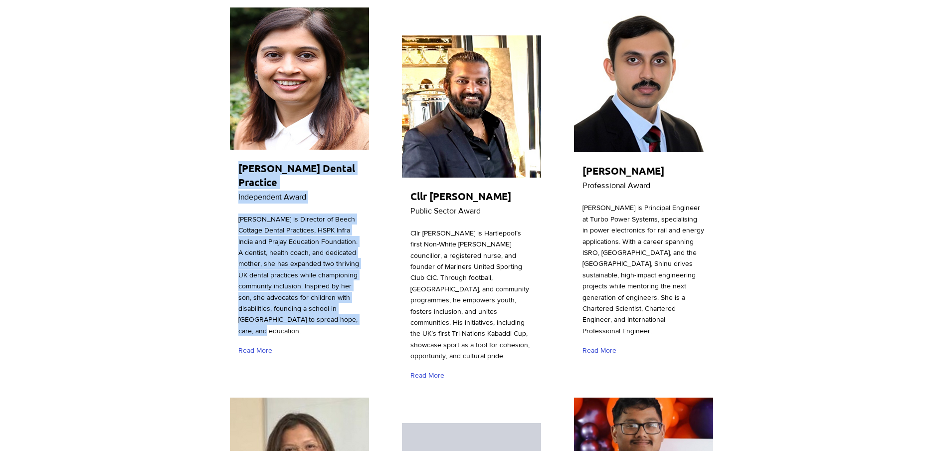
drag, startPoint x: 239, startPoint y: 132, endPoint x: 348, endPoint y: 286, distance: 189.0
click at [348, 286] on div "Harshada Kadam Dental Practice Independent Award Harshada Kadam is Director of …" at bounding box center [299, 185] width 142 height 360
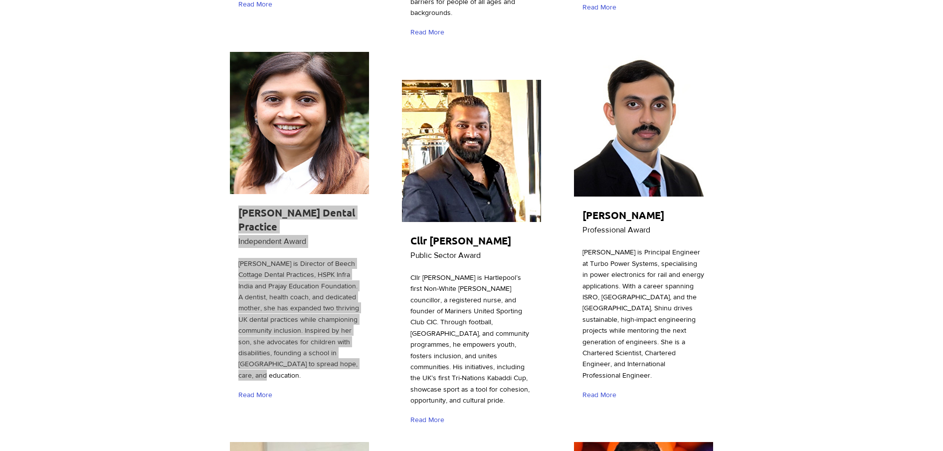
scroll to position [873, 0]
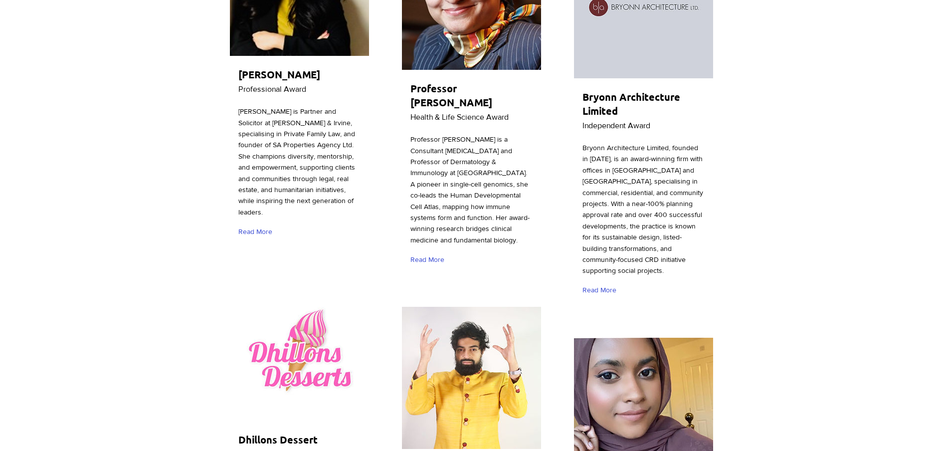
scroll to position [1746, 0]
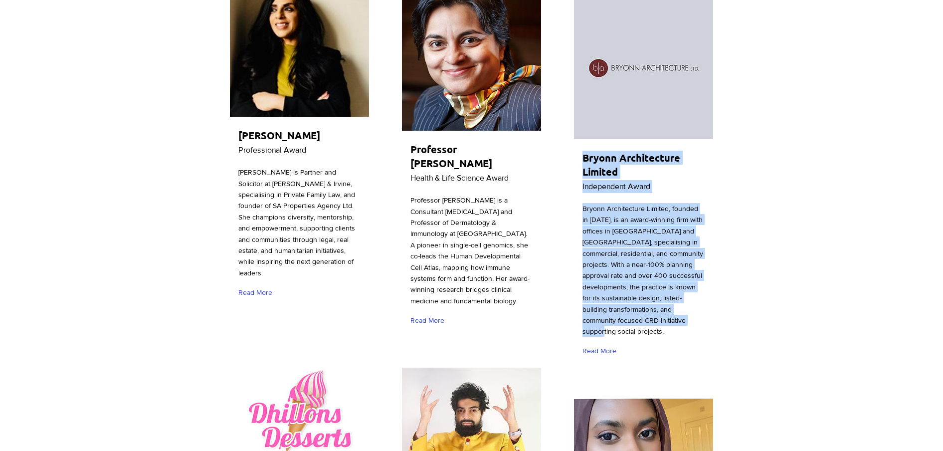
drag, startPoint x: 588, startPoint y: 126, endPoint x: 678, endPoint y: 288, distance: 185.8
click at [678, 288] on div "Bryonn Architecture Limited Independent Award Bryonn Architecture Limited, foun…" at bounding box center [644, 181] width 142 height 372
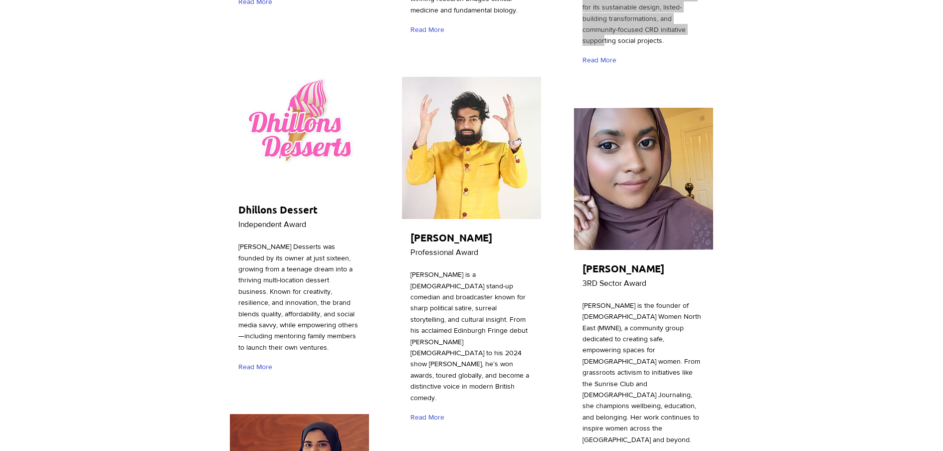
scroll to position [2058, 0]
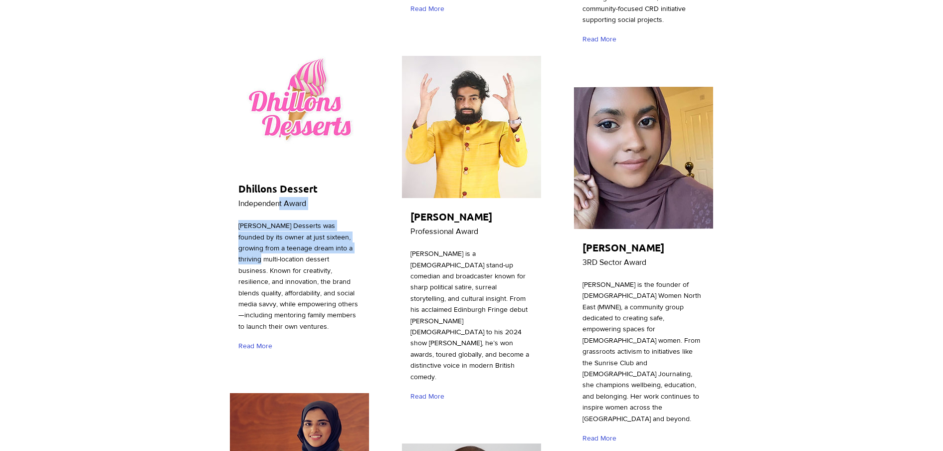
drag, startPoint x: 280, startPoint y: 141, endPoint x: 341, endPoint y: 194, distance: 80.2
click at [341, 194] on div "Dhillons Dessert Independent Award Dhillon’s Desserts was founded by its owner …" at bounding box center [299, 193] width 142 height 335
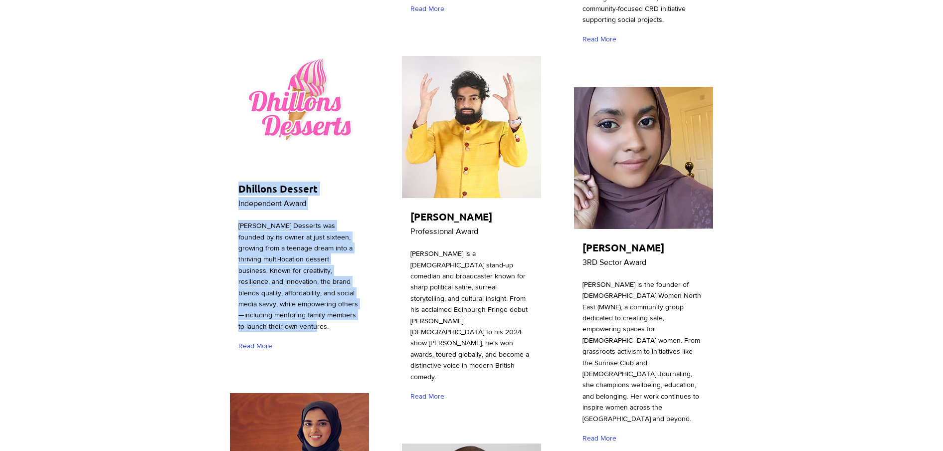
drag, startPoint x: 341, startPoint y: 194, endPoint x: 234, endPoint y: 135, distance: 121.2
click at [234, 135] on div "Dhillons Dessert Independent Award Dhillon’s Desserts was founded by its owner …" at bounding box center [299, 193] width 142 height 335
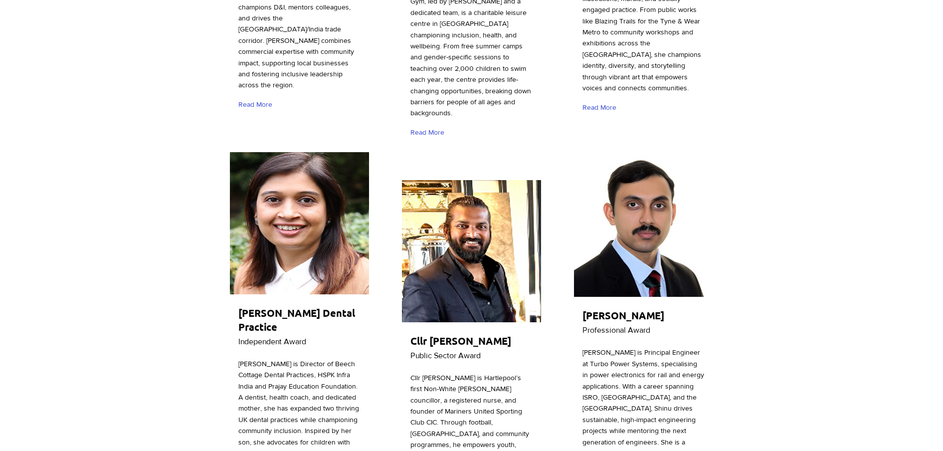
scroll to position [873, 0]
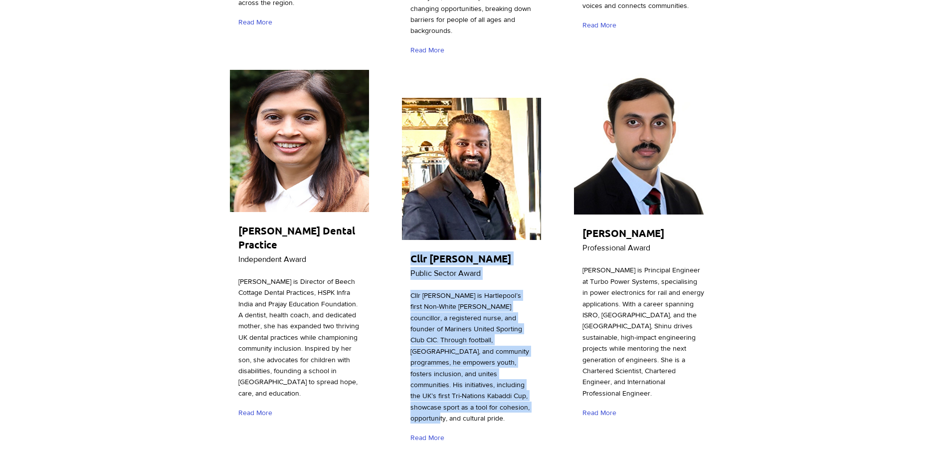
drag, startPoint x: 404, startPoint y: 247, endPoint x: 506, endPoint y: 397, distance: 181.0
click at [506, 397] on div "Cllr Aaron Roy Public Sector Award Cllr Aaron Roy is Hartlepool’s first Non-Whi…" at bounding box center [472, 275] width 142 height 358
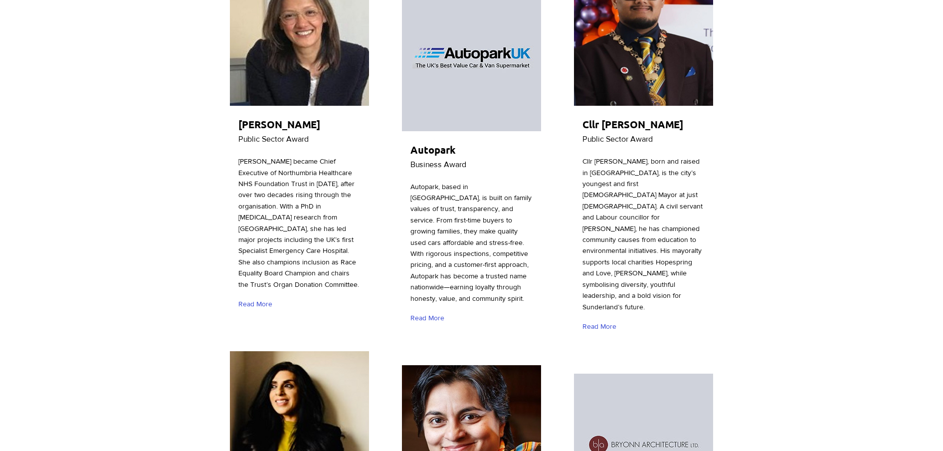
scroll to position [1372, 0]
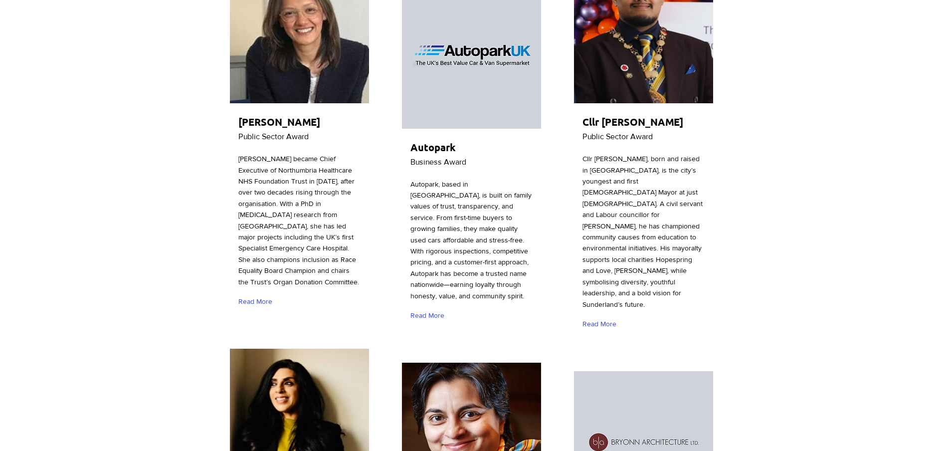
click at [247, 155] on span "[PERSON_NAME] became Chief Executive of Northumbria Healthcare NHS Foundation T…" at bounding box center [298, 220] width 121 height 131
drag, startPoint x: 240, startPoint y: 75, endPoint x: 335, endPoint y: 235, distance: 186.1
click at [335, 235] on div "Dr Birju Bartoli Public Sector Award Dr Birju Bartoli became Chief Executive of…" at bounding box center [299, 138] width 142 height 358
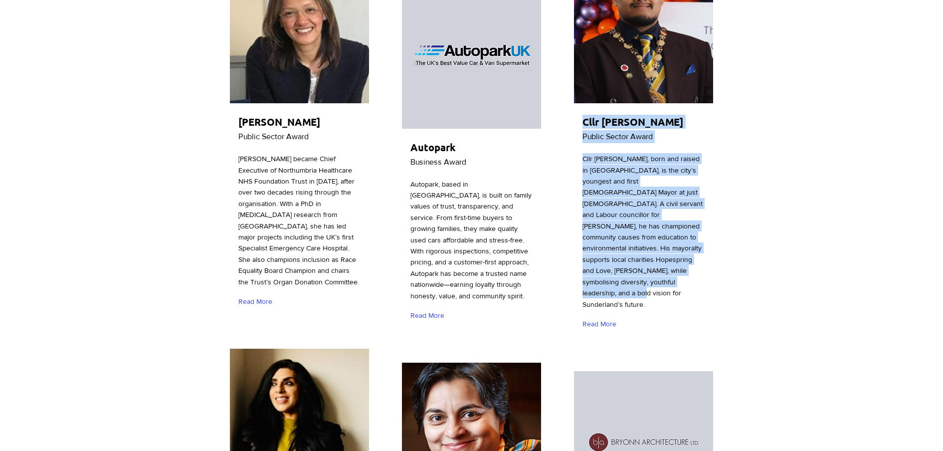
drag, startPoint x: 581, startPoint y: 104, endPoint x: 670, endPoint y: 264, distance: 183.1
click at [670, 264] on div "Cllr Ehtesham Haque Public Sector Award Cllr Ehtesham Haque, born and raised in…" at bounding box center [644, 149] width 142 height 380
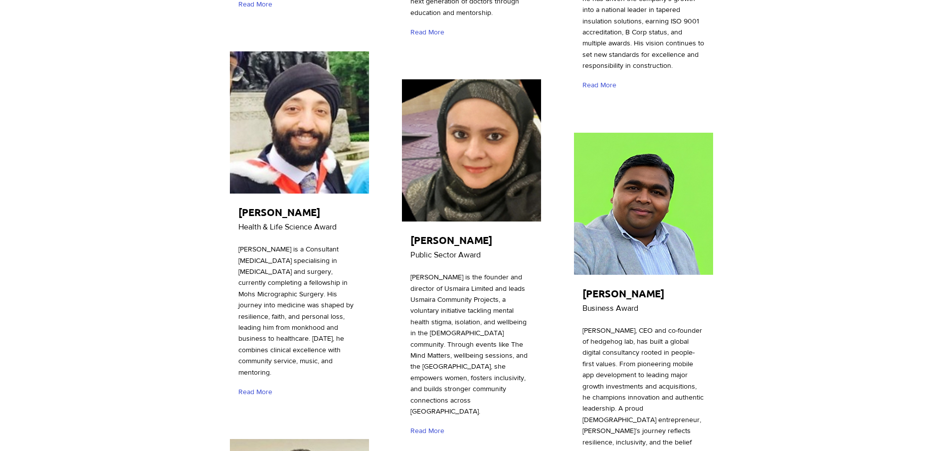
scroll to position [2868, 0]
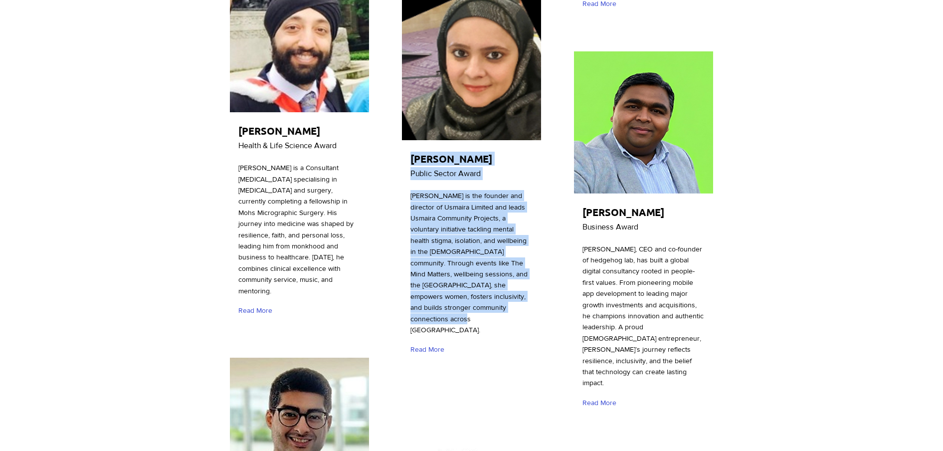
drag, startPoint x: 405, startPoint y: 107, endPoint x: 474, endPoint y: 265, distance: 172.9
click at [474, 265] on div "Saira Usman Public Sector Award Saira Usman is the founder and director of Usma…" at bounding box center [472, 180] width 142 height 369
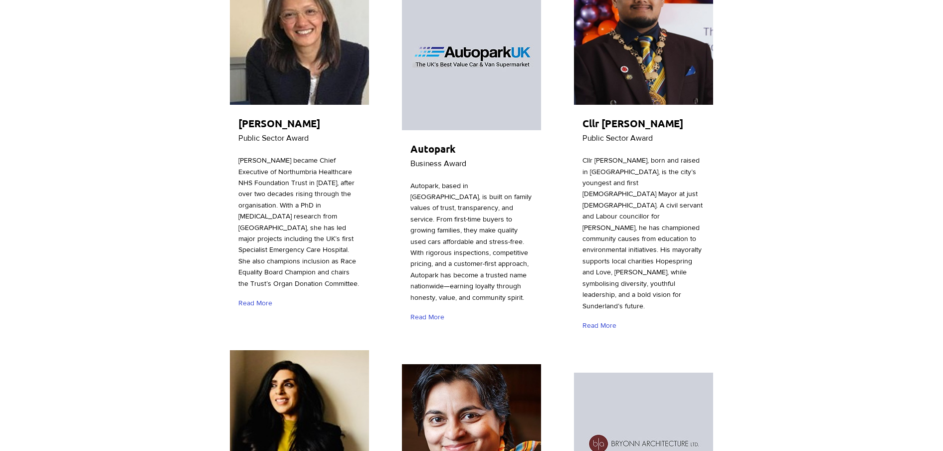
scroll to position [1372, 0]
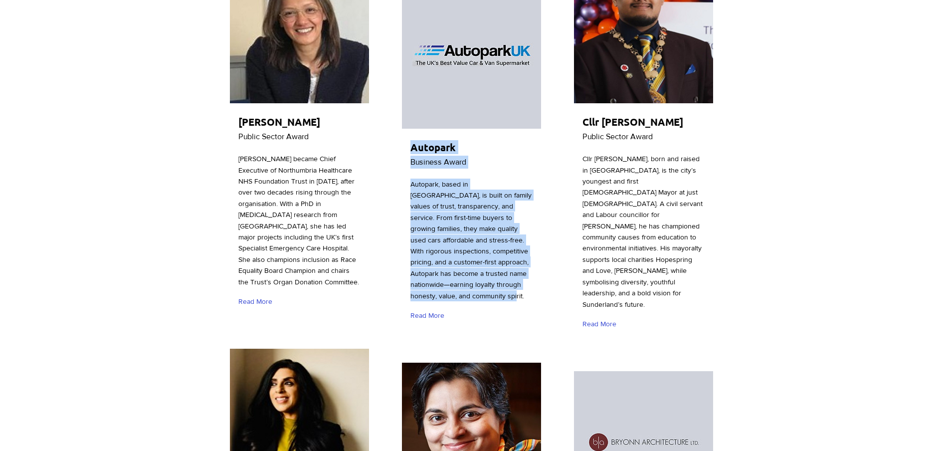
drag, startPoint x: 410, startPoint y: 119, endPoint x: 489, endPoint y: 268, distance: 168.2
click at [489, 268] on div "Autopark Business Award Autopark, based in County Durham, is built on family va…" at bounding box center [472, 158] width 142 height 346
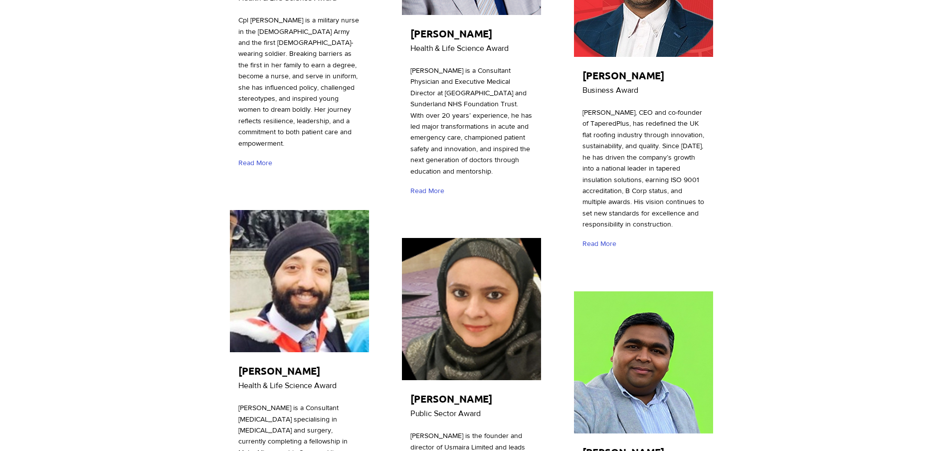
scroll to position [2556, 0]
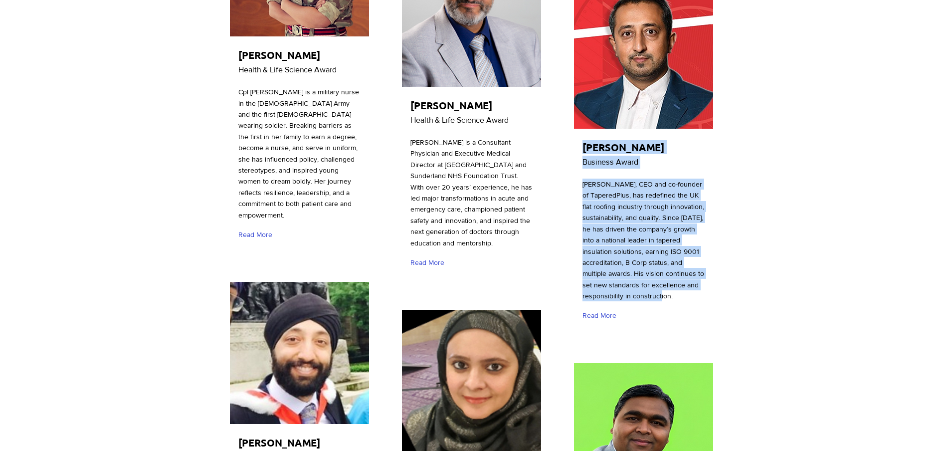
drag, startPoint x: 583, startPoint y: 61, endPoint x: 676, endPoint y: 219, distance: 183.2
click at [676, 219] on div "Aman Chahal Business Award Aman Chahal, CEO and co-founder of TaperedPlus, has …" at bounding box center [644, 158] width 142 height 346
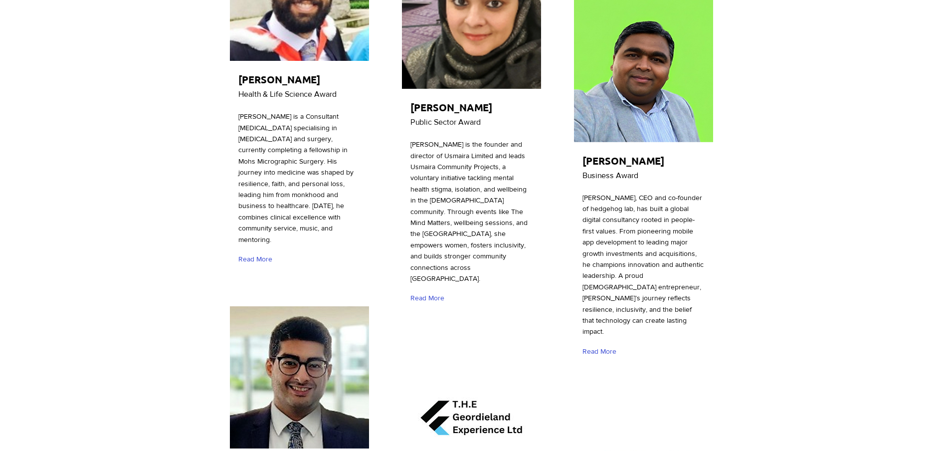
scroll to position [2931, 0]
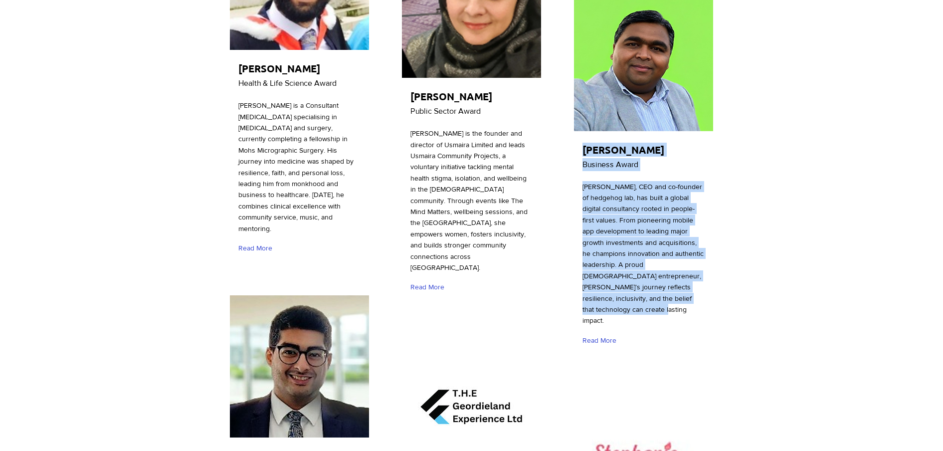
drag, startPoint x: 579, startPoint y: 60, endPoint x: 701, endPoint y: 218, distance: 199.8
click at [701, 218] on div "Sarat Pediredla Business Award Sarat Pediredla, CEO and co-founder of hedgehog …" at bounding box center [644, 171] width 142 height 369
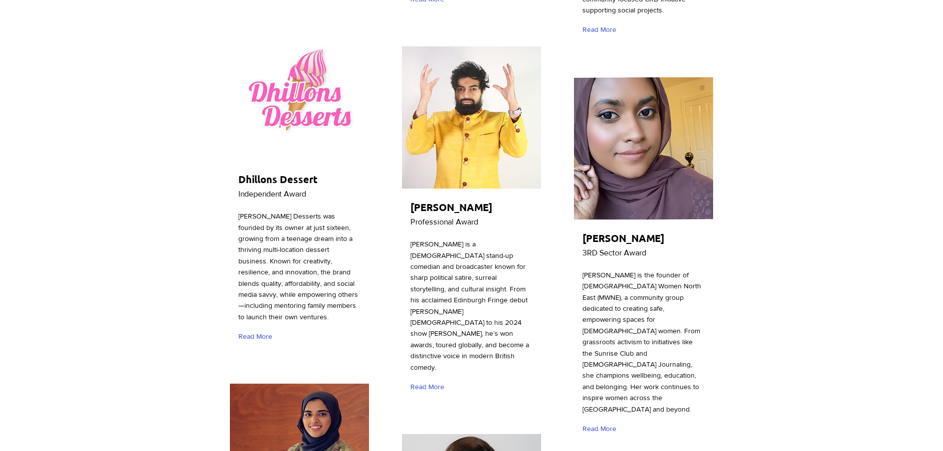
scroll to position [2182, 0]
